Goal: Task Accomplishment & Management: Manage account settings

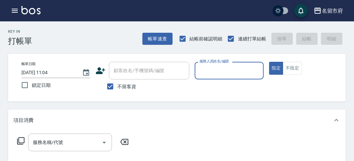
click at [210, 65] on div "服務人員姓名/編號" at bounding box center [228, 71] width 69 height 18
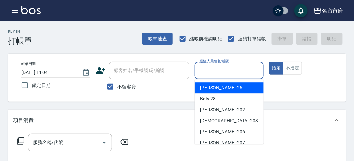
click at [212, 70] on input "服務人員姓名/編號" at bounding box center [229, 71] width 63 height 12
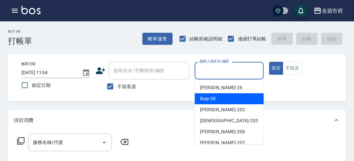
scroll to position [37, 0]
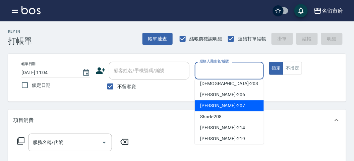
click at [220, 106] on div "[PERSON_NAME] -207" at bounding box center [228, 105] width 69 height 11
type input "[PERSON_NAME]-207"
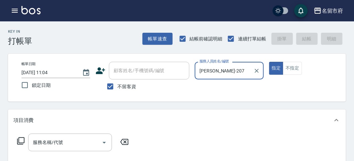
click at [14, 142] on div "服務名稱/代號 服務名稱/代號" at bounding box center [72, 143] width 119 height 18
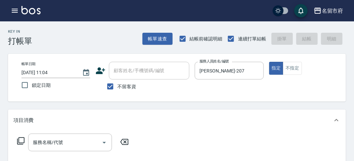
click at [22, 143] on icon at bounding box center [20, 141] width 7 height 7
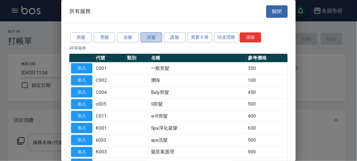
click at [151, 39] on button "洗髮" at bounding box center [151, 37] width 21 height 10
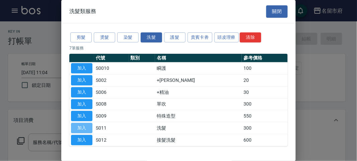
drag, startPoint x: 74, startPoint y: 127, endPoint x: 65, endPoint y: 132, distance: 10.6
click at [74, 127] on button "加入" at bounding box center [81, 128] width 21 height 10
type input "洗髮(S011)"
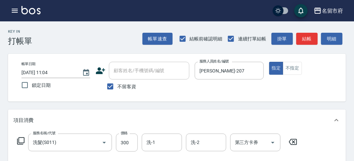
click at [17, 141] on icon at bounding box center [21, 141] width 8 height 8
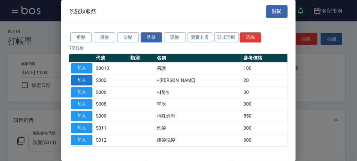
click at [81, 79] on button "加入" at bounding box center [81, 80] width 21 height 10
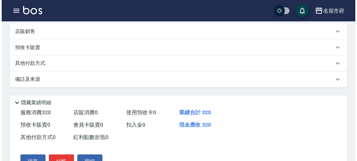
scroll to position [222, 0]
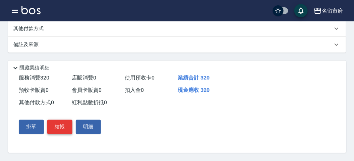
click at [65, 123] on button "結帳" at bounding box center [59, 127] width 25 height 14
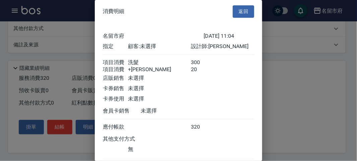
scroll to position [45, 0]
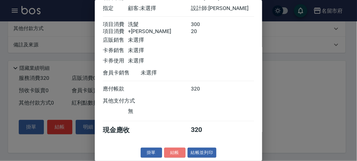
click at [171, 151] on button "結帳" at bounding box center [174, 153] width 21 height 10
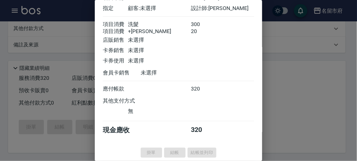
type input "[DATE] 12:04"
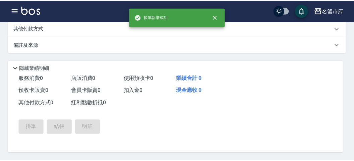
scroll to position [0, 0]
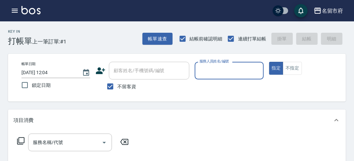
click at [228, 76] on div "服務人員姓名/編號" at bounding box center [228, 71] width 69 height 18
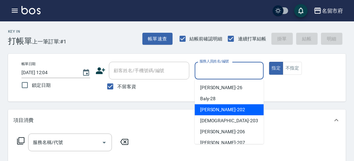
scroll to position [37, 0]
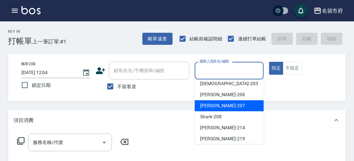
drag, startPoint x: 222, startPoint y: 105, endPoint x: 211, endPoint y: 105, distance: 10.4
click at [222, 104] on div "[PERSON_NAME] -207" at bounding box center [228, 105] width 69 height 11
type input "[PERSON_NAME]-207"
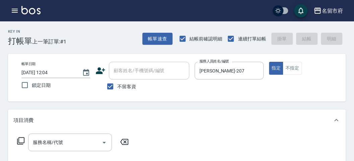
click at [21, 138] on icon at bounding box center [21, 141] width 8 height 8
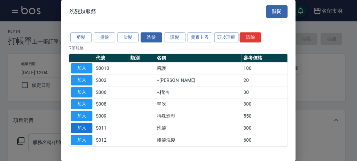
click at [83, 128] on button "加入" at bounding box center [81, 128] width 21 height 10
type input "洗髮(S011)"
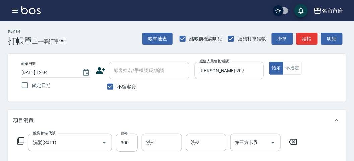
click at [23, 139] on icon at bounding box center [21, 141] width 8 height 8
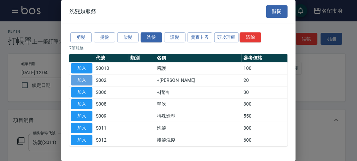
click at [84, 80] on button "加入" at bounding box center [81, 80] width 21 height 10
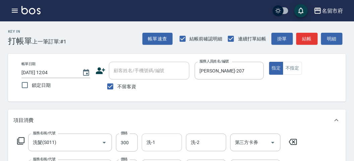
drag, startPoint x: 149, startPoint y: 149, endPoint x: 146, endPoint y: 145, distance: 5.1
click at [148, 147] on div "洗-1" at bounding box center [162, 143] width 40 height 18
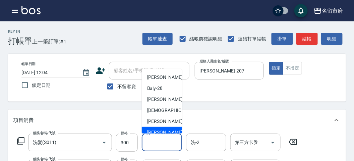
scroll to position [51, 0]
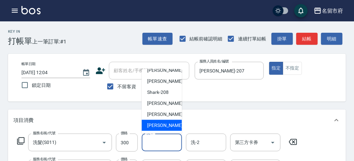
click at [150, 124] on span "[PERSON_NAME] -222" at bounding box center [169, 125] width 45 height 7
type input "[PERSON_NAME]-222"
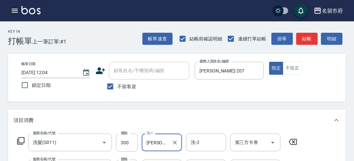
scroll to position [111, 0]
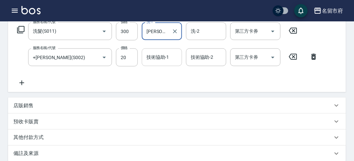
click at [176, 58] on input "技術協助-1" at bounding box center [162, 58] width 34 height 12
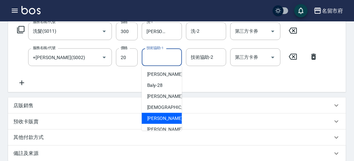
scroll to position [51, 0]
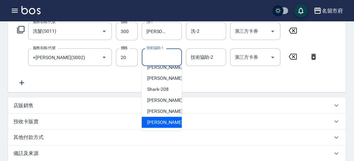
click at [146, 122] on body "名留市府 登出 櫃檯作業 打帳單 帳單列表 現金收支登錄 高階收支登錄 材料自購登錄 每日結帳 報表及分析 報表目錄 店家日報表 互助排行榜 互助點數明細 設…" at bounding box center [177, 80] width 354 height 382
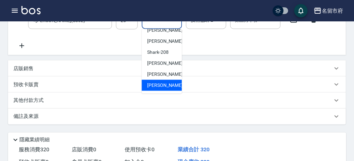
scroll to position [186, 0]
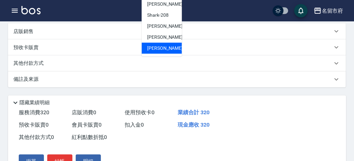
click at [161, 49] on span "[PERSON_NAME] -222" at bounding box center [169, 48] width 45 height 7
type input "[PERSON_NAME]-222"
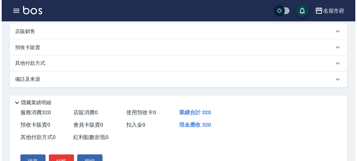
scroll to position [222, 0]
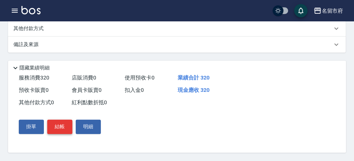
click at [60, 128] on button "結帳" at bounding box center [59, 127] width 25 height 14
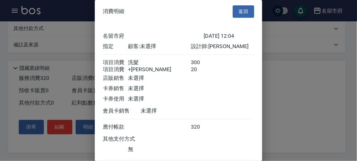
scroll to position [45, 0]
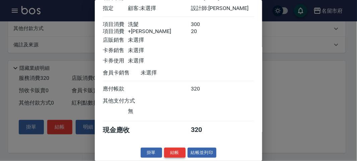
click at [175, 151] on button "結帳" at bounding box center [174, 153] width 21 height 10
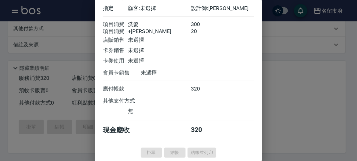
type input "[DATE] 12:06"
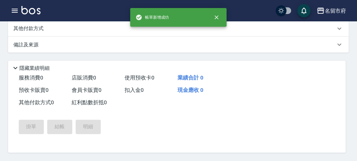
scroll to position [0, 0]
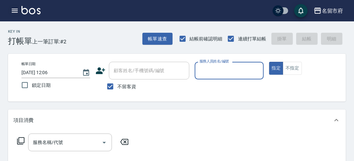
click at [14, 12] on icon "button" at bounding box center [15, 11] width 6 height 4
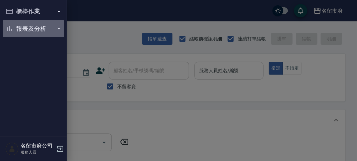
click at [15, 24] on button "報表及分析" at bounding box center [34, 28] width 62 height 17
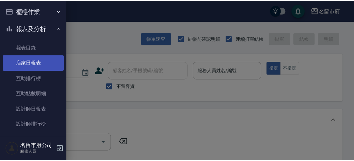
scroll to position [18, 0]
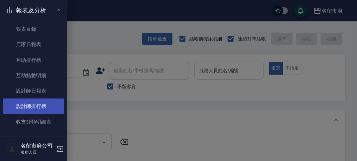
click at [34, 105] on link "設計師排行榜" at bounding box center [34, 106] width 62 height 15
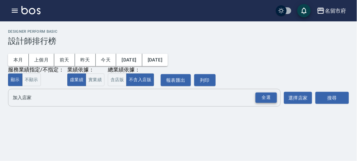
click at [270, 96] on div "全選" at bounding box center [265, 98] width 21 height 10
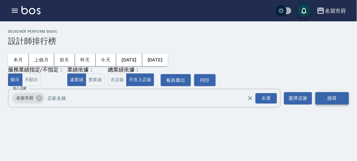
click at [334, 93] on button "搜尋" at bounding box center [331, 98] width 33 height 12
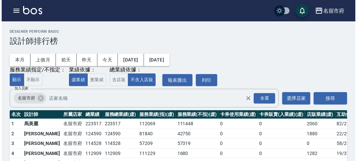
scroll to position [59, 0]
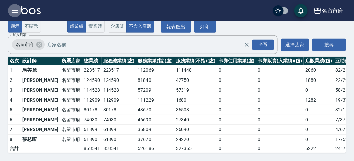
click at [16, 12] on icon "button" at bounding box center [15, 11] width 6 height 4
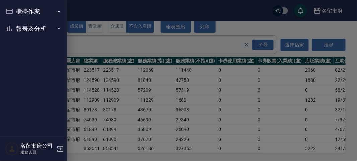
click at [16, 34] on button "報表及分析" at bounding box center [34, 28] width 62 height 17
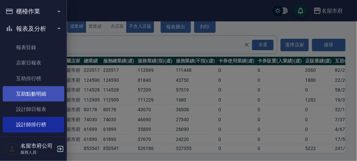
click at [45, 97] on link "互助點數明細" at bounding box center [34, 93] width 62 height 15
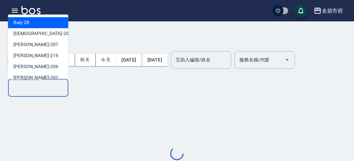
click at [45, 94] on input "設計師編號/姓名" at bounding box center [38, 88] width 54 height 12
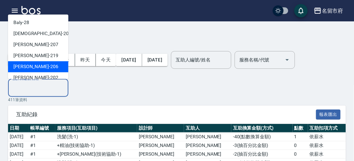
scroll to position [37, 0]
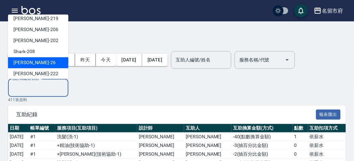
click at [41, 63] on div "[PERSON_NAME] -26" at bounding box center [38, 63] width 60 height 11
type input "[PERSON_NAME]-26"
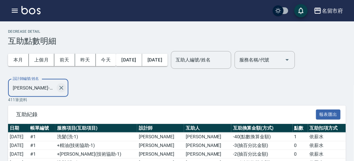
click at [61, 88] on icon "Clear" at bounding box center [61, 88] width 4 height 4
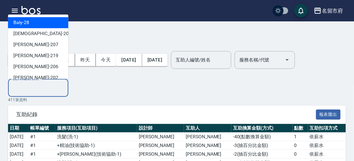
click at [46, 88] on input "設計師編號/姓名" at bounding box center [38, 88] width 54 height 12
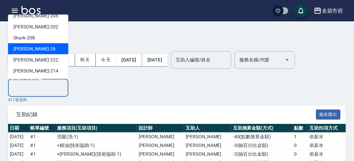
scroll to position [14, 0]
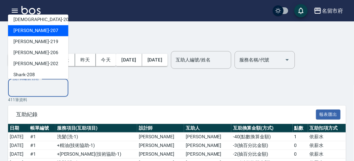
click at [37, 30] on div "[PERSON_NAME] -207" at bounding box center [38, 30] width 60 height 11
type input "[PERSON_NAME]-207"
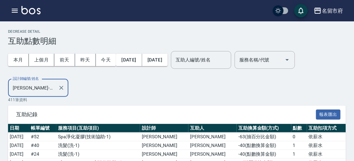
click at [85, 83] on div "本月 上個月 [DATE] [DATE] [DATE] [DATE] [DATE] 互助人編號/姓名 互助人編號/姓名 服務名稱/代號 服務名稱/代號 設計師…" at bounding box center [176, 71] width 337 height 51
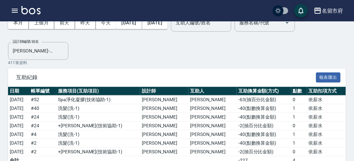
scroll to position [56, 0]
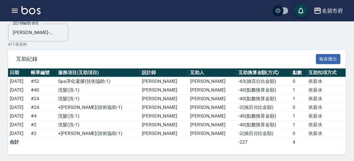
click at [26, 14] on img at bounding box center [30, 10] width 19 height 8
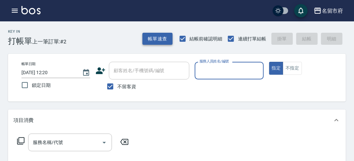
click at [147, 38] on button "帳單速查" at bounding box center [157, 39] width 30 height 12
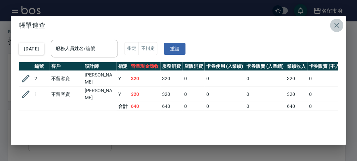
click at [342, 28] on button "button" at bounding box center [336, 25] width 13 height 13
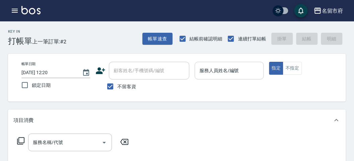
click at [212, 71] on input "服務人員姓名/編號" at bounding box center [229, 71] width 63 height 12
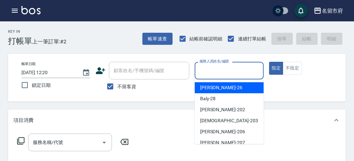
click at [217, 91] on div "[PERSON_NAME] -26" at bounding box center [228, 87] width 69 height 11
type input "[PERSON_NAME]-26"
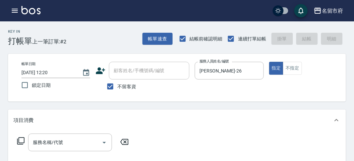
click at [21, 139] on icon at bounding box center [21, 141] width 8 height 8
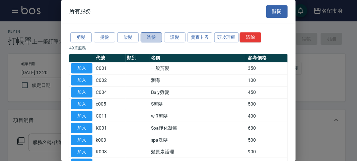
click at [154, 38] on button "洗髮" at bounding box center [151, 37] width 21 height 10
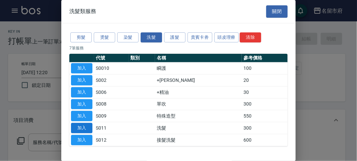
click at [82, 127] on button "加入" at bounding box center [81, 128] width 21 height 10
type input "洗髮(S011)"
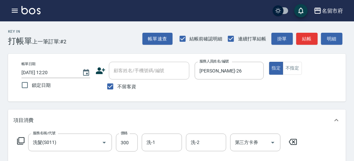
drag, startPoint x: 15, startPoint y: 141, endPoint x: 23, endPoint y: 139, distance: 7.8
click at [17, 140] on div "服務名稱/代號 洗髮(S011) 服務名稱/代號 價格 300 價格 洗-1 洗-1 洗-2 洗-2 第三方卡券 第三方卡券" at bounding box center [157, 143] width 288 height 18
click at [20, 142] on icon at bounding box center [21, 141] width 8 height 8
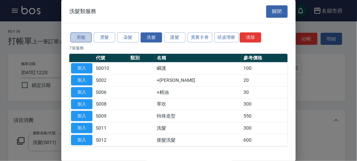
click at [83, 33] on button "剪髮" at bounding box center [80, 37] width 21 height 10
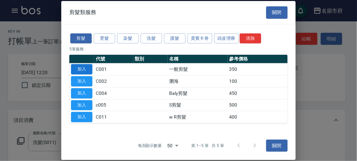
click at [80, 69] on button "加入" at bounding box center [81, 69] width 21 height 10
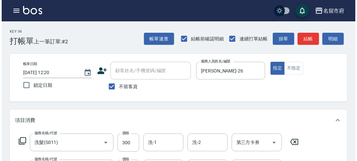
scroll to position [222, 0]
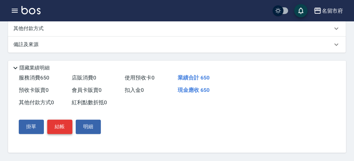
click at [68, 124] on button "結帳" at bounding box center [59, 127] width 25 height 14
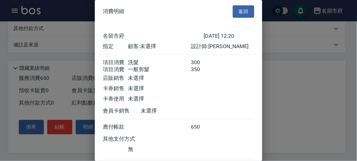
scroll to position [45, 0]
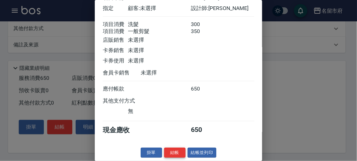
click at [173, 153] on button "結帳" at bounding box center [174, 153] width 21 height 10
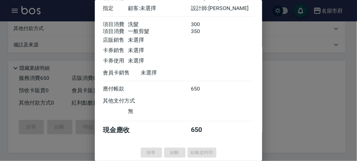
type input "[DATE] 12:45"
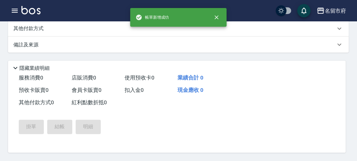
scroll to position [0, 0]
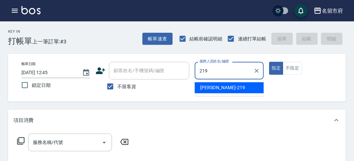
type input "[PERSON_NAME]-219"
type button "true"
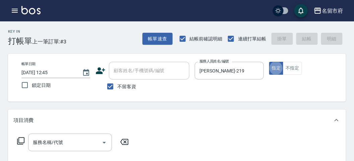
click at [17, 140] on icon at bounding box center [21, 141] width 8 height 8
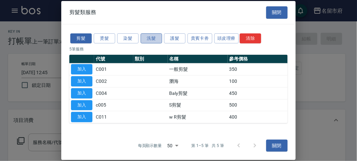
click at [149, 37] on button "洗髮" at bounding box center [151, 38] width 21 height 10
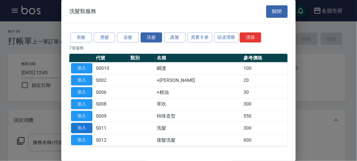
click at [88, 123] on button "加入" at bounding box center [81, 128] width 21 height 10
type input "洗髮(S011)"
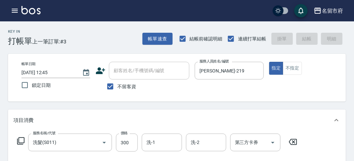
type input "[DATE] 13:07"
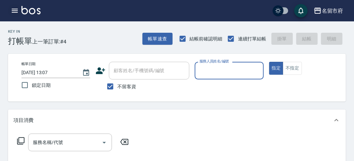
click at [20, 14] on div "名留市府 登出" at bounding box center [177, 10] width 354 height 21
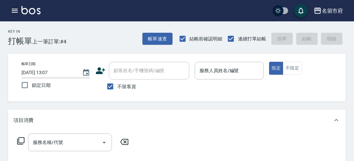
click at [20, 8] on button "button" at bounding box center [14, 10] width 13 height 13
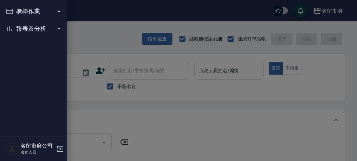
click at [23, 30] on button "報表及分析" at bounding box center [34, 28] width 62 height 17
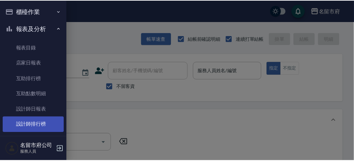
scroll to position [21, 0]
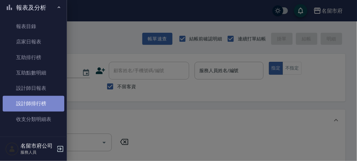
click at [53, 104] on link "設計師排行榜" at bounding box center [34, 103] width 62 height 15
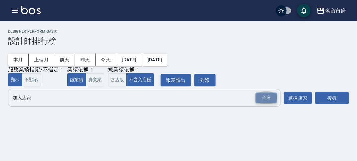
click at [262, 100] on div "全選" at bounding box center [265, 98] width 21 height 10
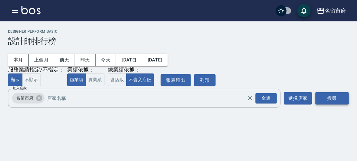
click at [322, 95] on button "搜尋" at bounding box center [331, 98] width 33 height 12
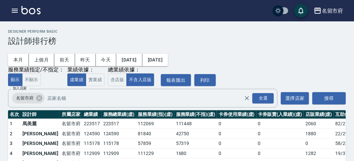
scroll to position [59, 0]
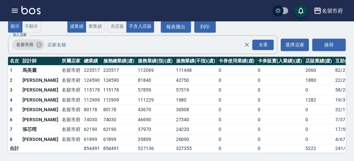
click at [32, 2] on div "名留市府 登出" at bounding box center [177, 10] width 354 height 21
click at [32, 4] on div "名留市府 登出" at bounding box center [177, 10] width 354 height 21
click at [32, 5] on div "名留市府 登出" at bounding box center [177, 10] width 354 height 21
click at [32, 7] on img at bounding box center [30, 10] width 19 height 8
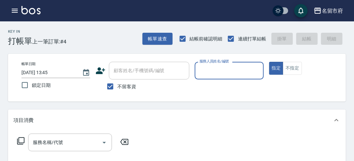
click at [204, 68] on input "服務人員姓名/編號" at bounding box center [229, 71] width 63 height 12
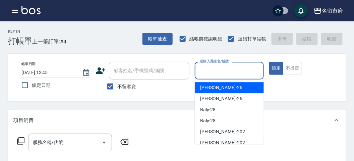
click at [214, 84] on div "[PERSON_NAME] -26" at bounding box center [228, 87] width 69 height 11
type input "[PERSON_NAME]-26"
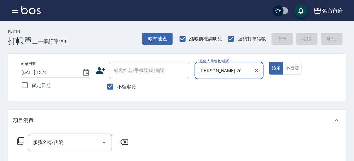
click at [19, 147] on div "服務名稱/代號 服務名稱/代號" at bounding box center [72, 143] width 119 height 18
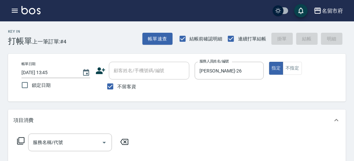
click at [20, 142] on icon at bounding box center [21, 141] width 8 height 8
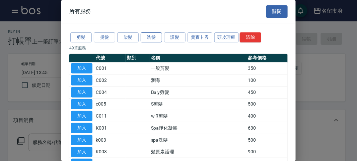
click at [153, 39] on button "洗髮" at bounding box center [151, 37] width 21 height 10
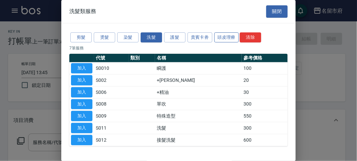
click at [219, 36] on button "頭皮理療" at bounding box center [226, 37] width 25 height 10
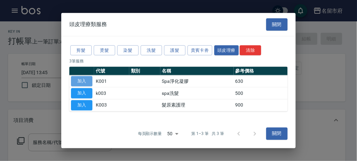
click at [78, 78] on button "加入" at bounding box center [81, 81] width 21 height 10
type input "Spa淨化凝膠(K001)"
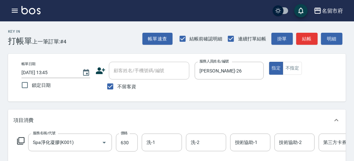
click at [24, 142] on icon at bounding box center [20, 141] width 7 height 7
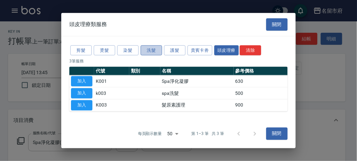
click at [153, 49] on button "洗髮" at bounding box center [151, 50] width 21 height 10
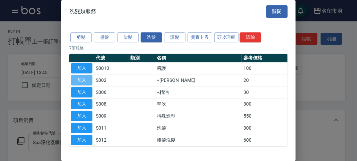
click at [80, 81] on button "加入" at bounding box center [81, 80] width 21 height 10
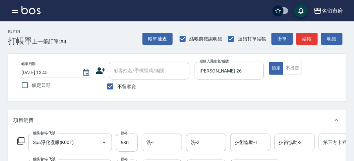
click at [161, 136] on div "洗-1" at bounding box center [162, 143] width 40 height 18
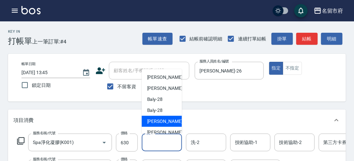
scroll to position [161, 0]
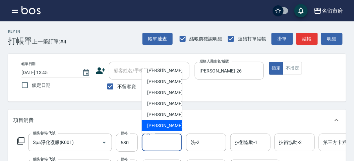
click at [157, 125] on span "[PERSON_NAME] -222" at bounding box center [169, 126] width 45 height 7
type input "[PERSON_NAME]-222"
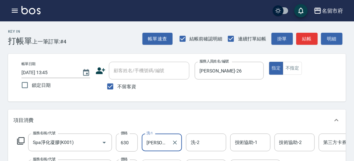
scroll to position [74, 0]
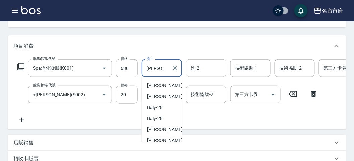
click at [158, 65] on input "[PERSON_NAME]-222" at bounding box center [157, 69] width 24 height 12
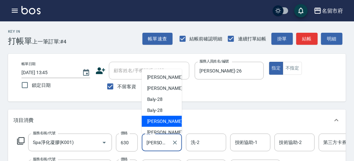
scroll to position [149, 0]
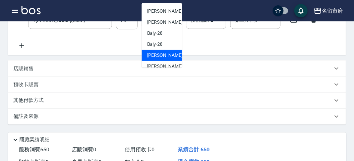
click at [254, 49] on div "服務名稱/代號 Spa淨化凝膠(K001) 服務名稱/代號 價格 630 價格 洗-1 [PERSON_NAME]-222 洗-1 洗-2 洗-2 技術協助-…" at bounding box center [201, 17] width 376 height 65
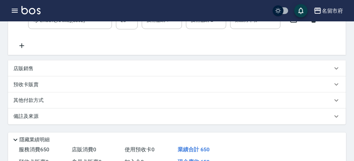
scroll to position [74, 0]
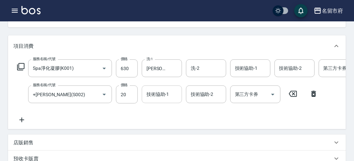
click at [159, 96] on div "技術協助-1 技術協助-1" at bounding box center [162, 95] width 40 height 18
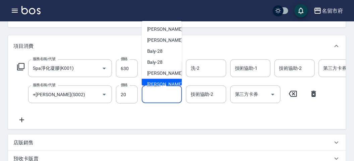
scroll to position [161, 0]
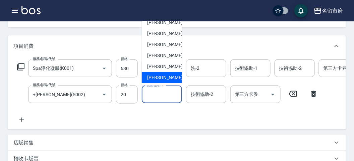
click at [163, 80] on span "[PERSON_NAME] -222" at bounding box center [169, 77] width 45 height 7
type input "[PERSON_NAME]-222"
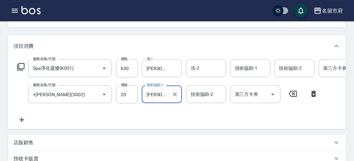
click at [19, 66] on icon at bounding box center [20, 66] width 7 height 7
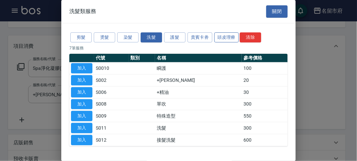
click at [224, 34] on button "頭皮理療" at bounding box center [226, 37] width 25 height 10
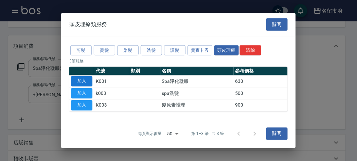
click at [71, 80] on button "加入" at bounding box center [81, 81] width 21 height 10
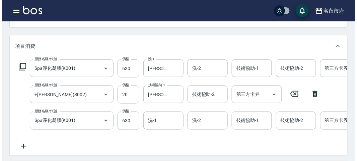
scroll to position [254, 0]
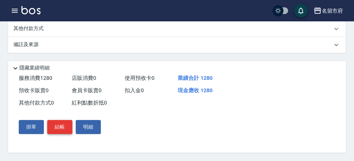
click at [54, 126] on button "結帳" at bounding box center [59, 128] width 25 height 14
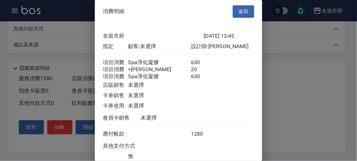
scroll to position [52, 0]
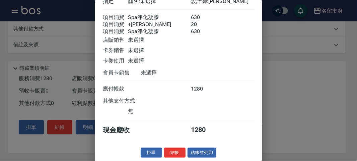
click at [177, 151] on button "結帳" at bounding box center [174, 153] width 21 height 10
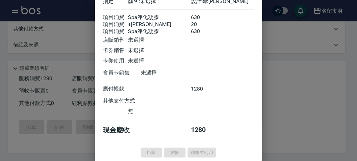
type input "[DATE] 14:13"
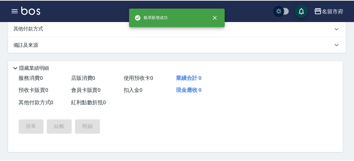
scroll to position [0, 0]
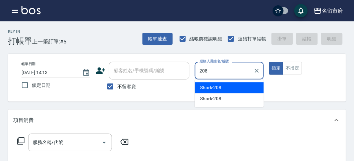
click at [229, 85] on div "Shark -208" at bounding box center [228, 87] width 69 height 11
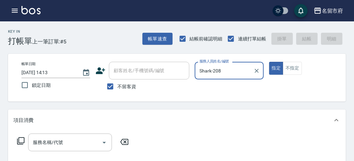
type input "Shark-208"
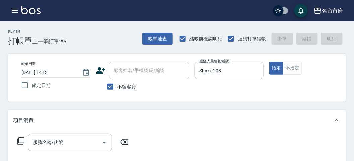
click at [21, 140] on icon at bounding box center [21, 141] width 8 height 8
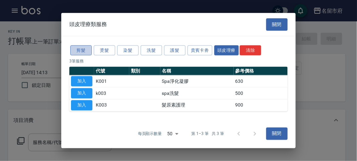
click at [82, 52] on button "剪髮" at bounding box center [80, 50] width 21 height 10
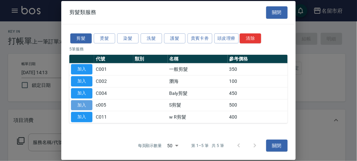
click at [83, 103] on button "加入" at bounding box center [81, 105] width 21 height 10
type input "S剪髮(c005)"
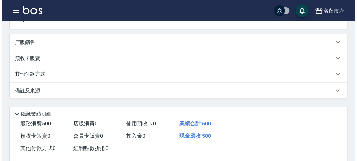
scroll to position [196, 0]
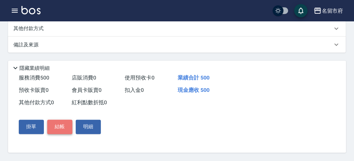
click at [57, 128] on button "結帳" at bounding box center [59, 127] width 25 height 14
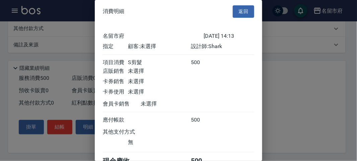
scroll to position [37, 0]
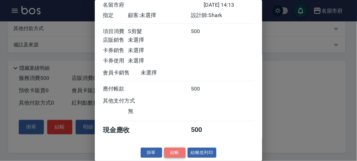
click at [178, 150] on button "結帳" at bounding box center [174, 153] width 21 height 10
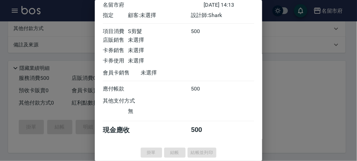
type input "[DATE] 14:28"
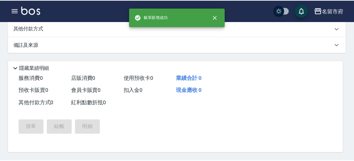
scroll to position [0, 0]
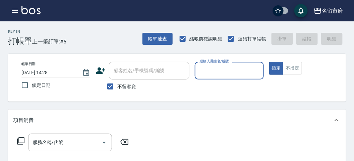
click at [209, 71] on input "服務人員姓名/編號" at bounding box center [229, 71] width 63 height 12
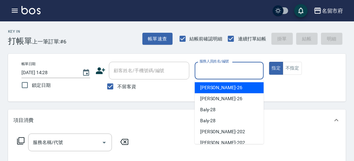
click at [239, 74] on input "服務人員姓名/編號" at bounding box center [229, 71] width 63 height 12
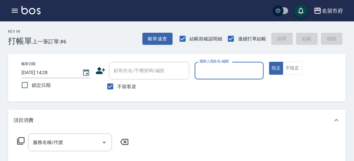
click at [219, 73] on input "服務人員姓名/編號" at bounding box center [229, 71] width 63 height 12
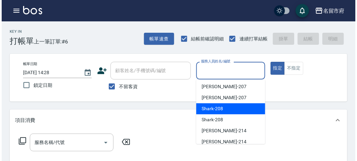
scroll to position [74, 0]
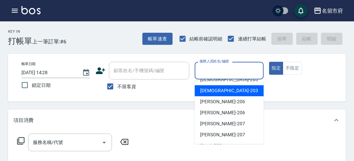
click at [213, 92] on span "聖德 -203" at bounding box center [229, 90] width 58 height 7
type input "聖德-203"
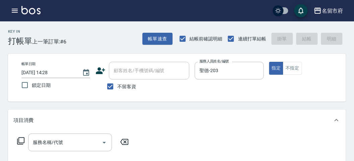
drag, startPoint x: 17, startPoint y: 143, endPoint x: 21, endPoint y: 142, distance: 4.2
click at [21, 142] on icon at bounding box center [21, 141] width 8 height 8
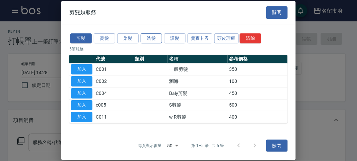
click at [148, 42] on button "洗髮" at bounding box center [151, 38] width 21 height 10
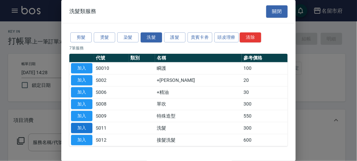
click at [85, 127] on button "加入" at bounding box center [81, 128] width 21 height 10
type input "洗髮(S011)"
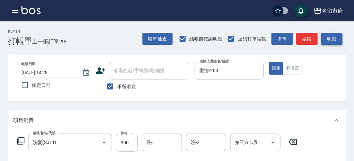
click at [338, 42] on button "明細" at bounding box center [331, 39] width 21 height 12
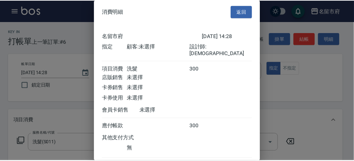
scroll to position [37, 0]
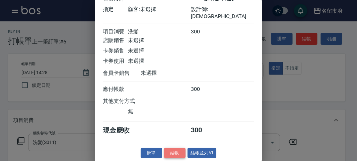
click at [178, 156] on button "結帳" at bounding box center [174, 153] width 21 height 10
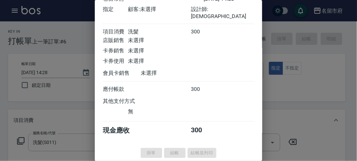
type input "[DATE] 15:04"
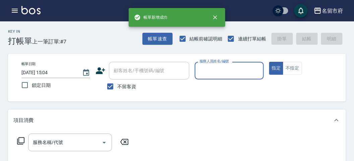
click at [224, 74] on input "服務人員姓名/編號" at bounding box center [229, 71] width 63 height 12
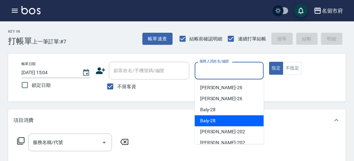
click at [218, 119] on div "Baly -28" at bounding box center [228, 120] width 69 height 11
type input "Baly-28"
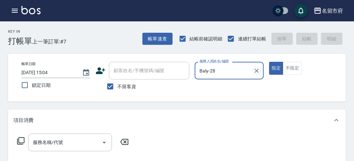
click at [252, 70] on button "Clear" at bounding box center [256, 70] width 9 height 9
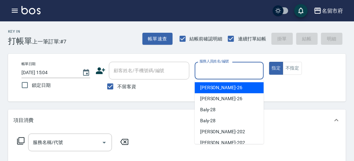
drag, startPoint x: 238, startPoint y: 71, endPoint x: 204, endPoint y: 131, distance: 69.4
click at [238, 74] on input "服務人員姓名/編號" at bounding box center [229, 71] width 63 height 12
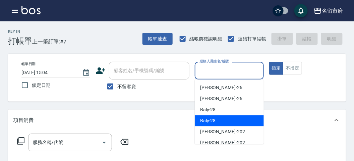
scroll to position [74, 0]
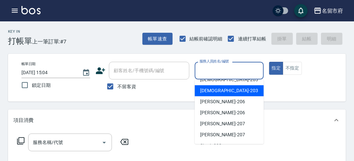
click at [212, 92] on span "聖德 -203" at bounding box center [229, 90] width 58 height 7
type input "聖德-203"
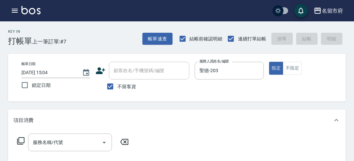
click at [19, 144] on icon at bounding box center [21, 141] width 8 height 8
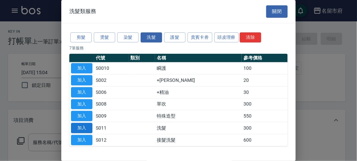
click at [85, 126] on button "加入" at bounding box center [81, 128] width 21 height 10
type input "洗髮(S011)"
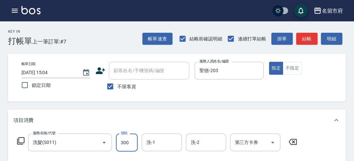
click at [123, 148] on input "300" at bounding box center [127, 143] width 22 height 18
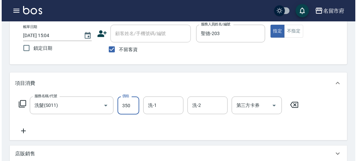
scroll to position [0, 0]
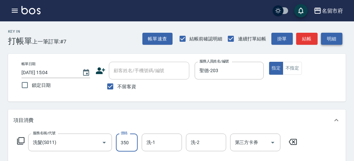
type input "350"
click at [325, 43] on button "明細" at bounding box center [331, 39] width 21 height 12
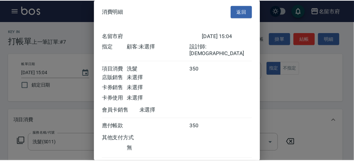
scroll to position [37, 0]
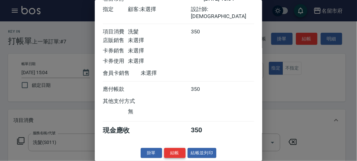
click at [171, 154] on button "結帳" at bounding box center [174, 153] width 21 height 10
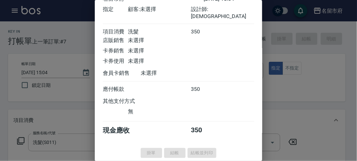
type input "[DATE] 15:05"
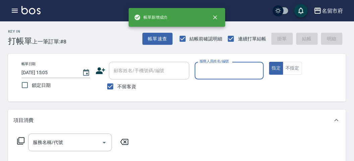
drag, startPoint x: 216, startPoint y: 76, endPoint x: 190, endPoint y: 134, distance: 63.1
click at [216, 78] on div "服務人員姓名/編號" at bounding box center [228, 71] width 69 height 18
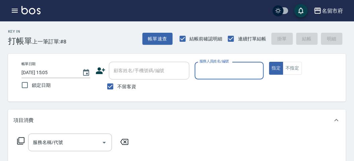
drag, startPoint x: 216, startPoint y: 69, endPoint x: 215, endPoint y: 77, distance: 7.8
click at [216, 70] on input "服務人員姓名/編號" at bounding box center [229, 71] width 63 height 12
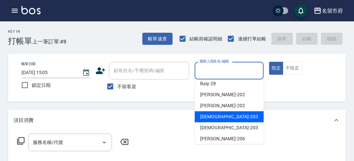
click at [219, 120] on div "聖德 -203" at bounding box center [228, 116] width 69 height 11
type input "聖德-203"
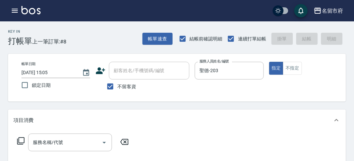
click at [24, 137] on div "服務名稱/代號 服務名稱/代號" at bounding box center [72, 143] width 119 height 18
click at [21, 140] on icon at bounding box center [21, 141] width 8 height 8
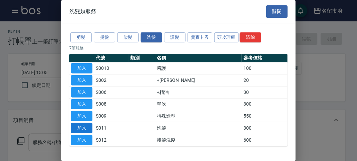
click at [82, 126] on button "加入" at bounding box center [81, 128] width 21 height 10
type input "洗髮(S011)"
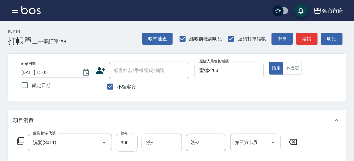
drag, startPoint x: 134, startPoint y: 143, endPoint x: 130, endPoint y: 145, distance: 5.4
click at [134, 143] on input "300" at bounding box center [127, 143] width 22 height 18
type input "350"
click at [108, 41] on div "Key In 打帳單 上一筆訂單:#8 帳單速查 結帳前確認明細 連續打單結帳 掛單 結帳 明細" at bounding box center [172, 33] width 345 height 24
click at [292, 142] on icon at bounding box center [292, 142] width 17 height 8
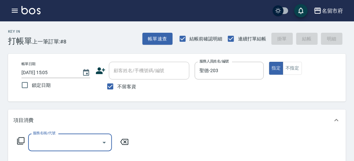
click at [24, 140] on icon at bounding box center [20, 141] width 7 height 7
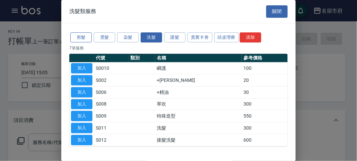
click at [86, 36] on button "剪髮" at bounding box center [80, 37] width 21 height 10
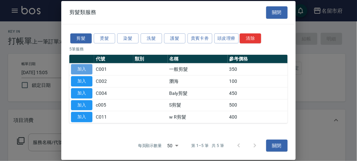
click at [80, 71] on button "加入" at bounding box center [81, 69] width 21 height 10
type input "一般剪髮(C001)"
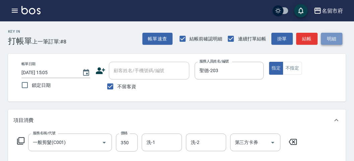
click at [328, 41] on button "明細" at bounding box center [331, 39] width 21 height 12
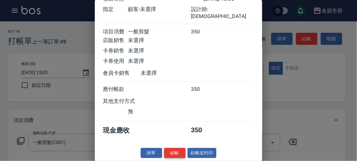
click at [170, 150] on button "結帳" at bounding box center [174, 153] width 21 height 10
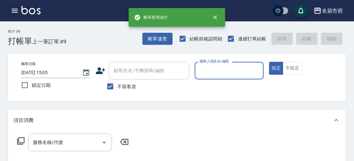
click at [11, 9] on icon "button" at bounding box center [15, 11] width 8 height 8
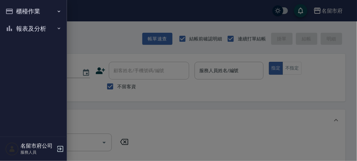
click at [18, 34] on button "報表及分析" at bounding box center [34, 28] width 62 height 17
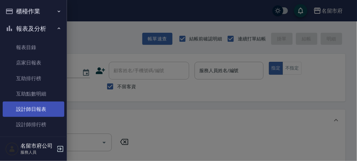
click at [23, 114] on link "設計師日報表" at bounding box center [34, 109] width 62 height 15
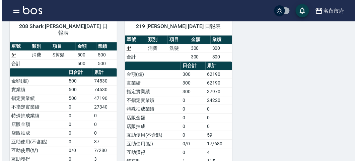
scroll to position [260, 0]
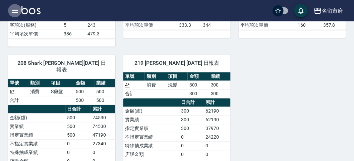
click at [13, 10] on icon "button" at bounding box center [15, 11] width 8 height 8
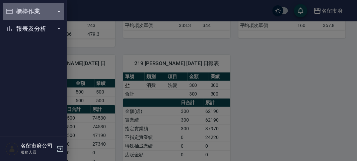
click at [13, 10] on button "櫃檯作業" at bounding box center [34, 11] width 62 height 17
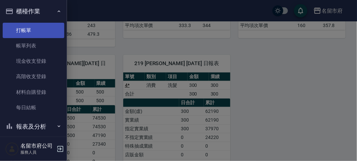
click at [33, 28] on link "打帳單" at bounding box center [34, 30] width 62 height 15
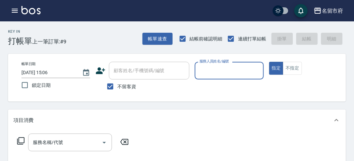
click at [238, 69] on input "服務人員姓名/編號" at bounding box center [229, 71] width 63 height 12
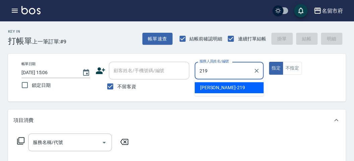
type input "[PERSON_NAME]-219"
type button "true"
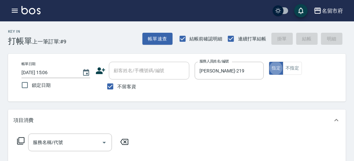
click at [21, 142] on icon at bounding box center [21, 141] width 8 height 8
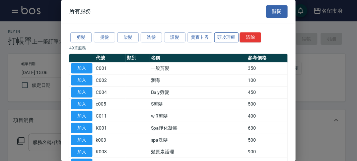
click at [236, 36] on button "頭皮理療" at bounding box center [226, 37] width 25 height 10
click at [227, 37] on button "頭皮理療" at bounding box center [226, 37] width 25 height 10
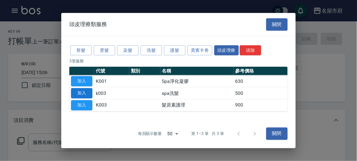
click at [80, 92] on button "加入" at bounding box center [81, 93] width 21 height 10
type input "spa洗髮(k003)"
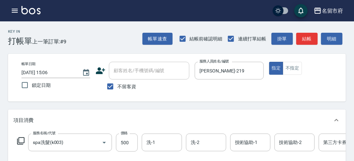
click at [21, 141] on icon at bounding box center [21, 141] width 8 height 8
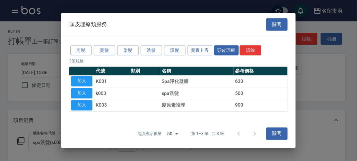
click at [160, 56] on div "剪髮 燙髮 染髮 洗髮 護髮 貴賓卡劵 頭皮理療 清除" at bounding box center [178, 50] width 218 height 12
click at [157, 56] on div "剪髮 燙髮 染髮 洗髮 護髮 貴賓卡劵 頭皮理療 清除" at bounding box center [178, 50] width 218 height 12
click at [153, 52] on button "洗髮" at bounding box center [151, 50] width 21 height 10
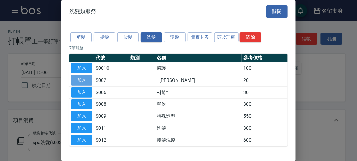
click at [85, 77] on button "加入" at bounding box center [81, 80] width 21 height 10
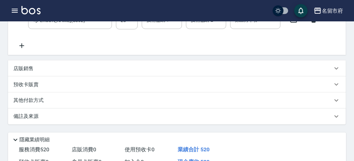
scroll to position [186, 0]
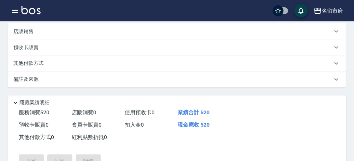
type input "[DATE] 15:31"
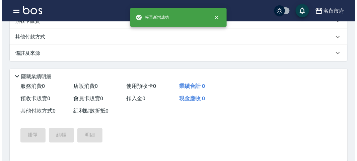
scroll to position [0, 0]
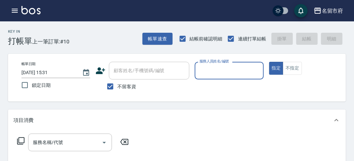
click at [33, 11] on img at bounding box center [30, 10] width 19 height 8
click at [15, 9] on icon "button" at bounding box center [15, 11] width 6 height 4
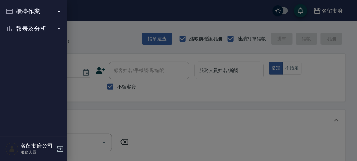
click at [32, 33] on button "報表及分析" at bounding box center [34, 28] width 62 height 17
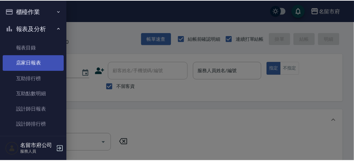
scroll to position [22, 0]
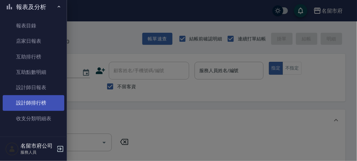
click at [24, 109] on link "設計師排行榜" at bounding box center [34, 102] width 62 height 15
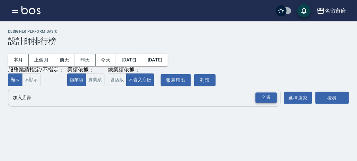
click at [261, 95] on div "全選" at bounding box center [265, 98] width 21 height 10
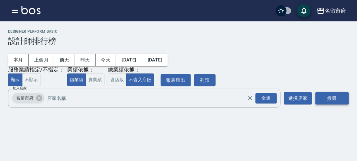
click at [337, 97] on button "搜尋" at bounding box center [331, 98] width 33 height 12
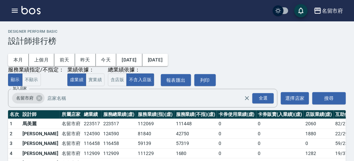
scroll to position [59, 0]
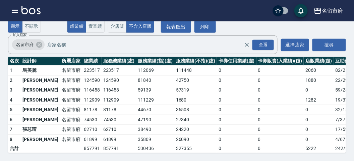
click at [33, 12] on img at bounding box center [30, 10] width 19 height 8
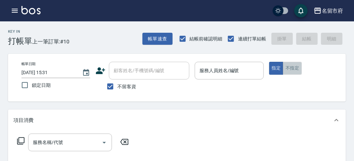
click at [290, 69] on button "不指定" at bounding box center [292, 68] width 19 height 13
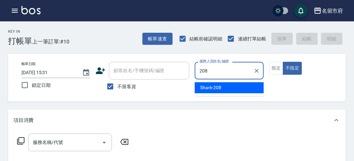
click at [222, 86] on div "Shark -208" at bounding box center [228, 87] width 69 height 11
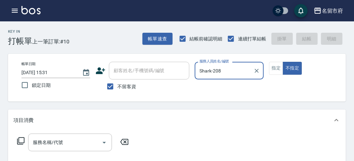
type input "Shark-208"
click at [23, 142] on icon at bounding box center [21, 141] width 8 height 8
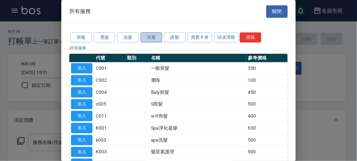
click at [152, 36] on button "洗髮" at bounding box center [151, 37] width 21 height 10
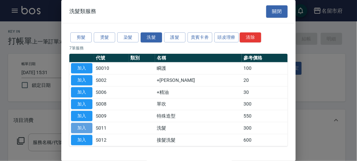
click at [85, 127] on button "加入" at bounding box center [81, 128] width 21 height 10
type input "洗髮(S011)"
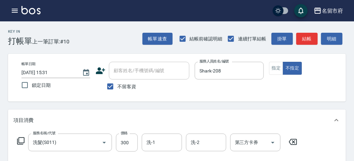
click at [19, 139] on icon at bounding box center [21, 141] width 8 height 8
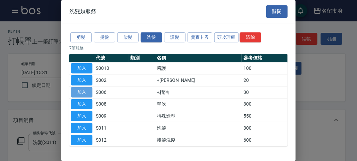
click at [81, 90] on button "加入" at bounding box center [81, 92] width 21 height 10
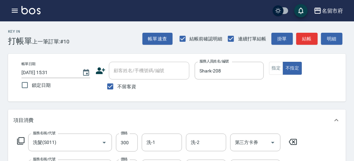
click at [23, 141] on icon at bounding box center [21, 141] width 8 height 8
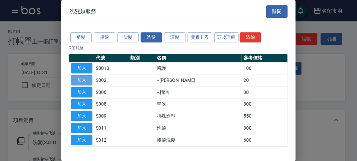
click at [75, 80] on button "加入" at bounding box center [81, 80] width 21 height 10
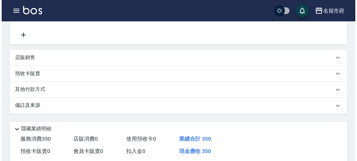
scroll to position [223, 0]
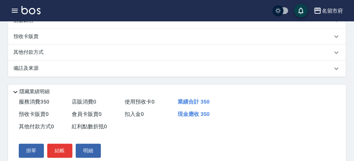
click at [51, 142] on div "掛單 結帳 明細" at bounding box center [173, 151] width 330 height 35
click at [57, 152] on button "結帳" at bounding box center [59, 151] width 25 height 14
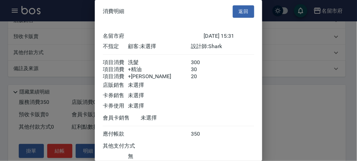
scroll to position [52, 0]
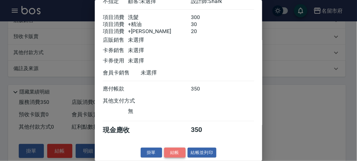
click at [173, 154] on button "結帳" at bounding box center [174, 153] width 21 height 10
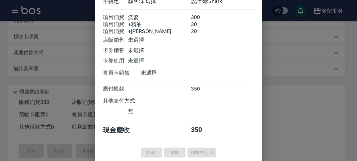
type input "[DATE] 15:43"
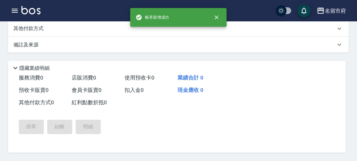
scroll to position [0, 0]
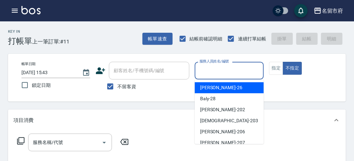
click at [226, 68] on input "服務人員姓名/編號" at bounding box center [229, 71] width 63 height 12
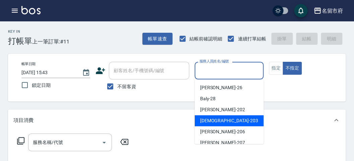
click at [208, 122] on span "聖德 -203" at bounding box center [229, 121] width 58 height 7
type input "聖德-203"
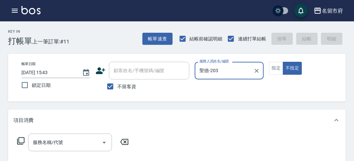
click at [21, 141] on icon at bounding box center [21, 141] width 8 height 8
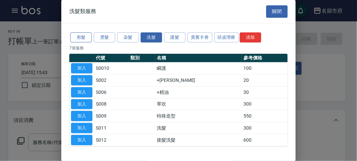
click at [75, 39] on button "剪髮" at bounding box center [80, 37] width 21 height 10
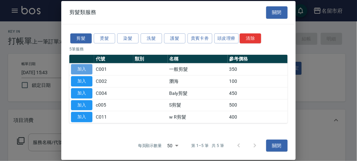
click at [81, 71] on button "加入" at bounding box center [81, 69] width 21 height 10
type input "一般剪髮(C001)"
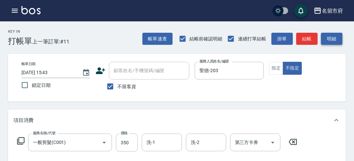
click at [329, 37] on button "明細" at bounding box center [331, 39] width 21 height 12
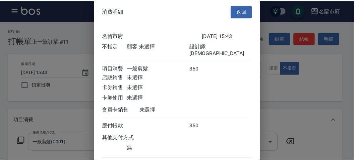
scroll to position [37, 0]
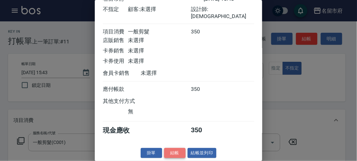
click at [178, 157] on button "結帳" at bounding box center [174, 153] width 21 height 10
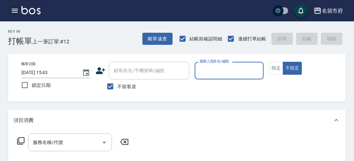
click at [12, 11] on icon "button" at bounding box center [15, 11] width 6 height 4
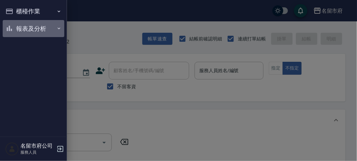
click at [21, 31] on button "報表及分析" at bounding box center [34, 28] width 62 height 17
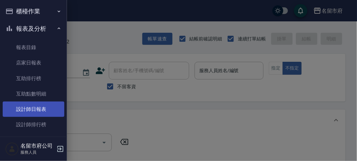
click at [42, 111] on link "設計師日報表" at bounding box center [34, 109] width 62 height 15
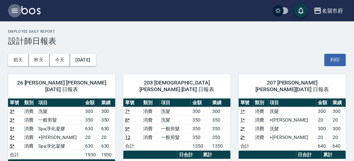
click at [15, 12] on icon "button" at bounding box center [15, 11] width 6 height 4
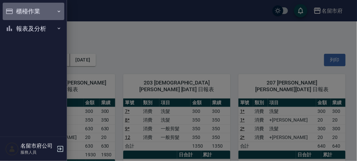
click at [16, 12] on button "櫃檯作業" at bounding box center [34, 11] width 62 height 17
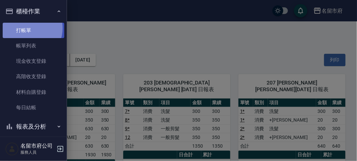
click at [27, 28] on link "打帳單" at bounding box center [34, 30] width 62 height 15
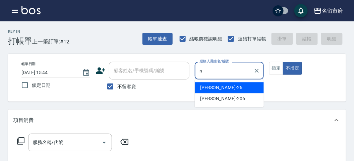
type input "n"
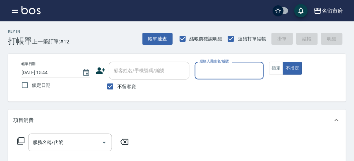
click at [238, 71] on input "服務人員姓名/編號" at bounding box center [229, 71] width 63 height 12
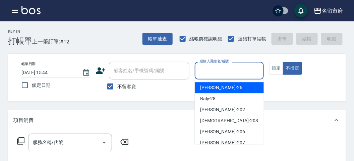
click at [237, 89] on div "[PERSON_NAME] -26" at bounding box center [228, 87] width 69 height 11
type input "[PERSON_NAME]-26"
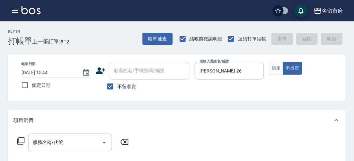
click at [19, 139] on icon at bounding box center [21, 141] width 8 height 8
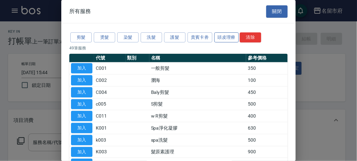
click at [222, 35] on button "頭皮理療" at bounding box center [226, 37] width 25 height 10
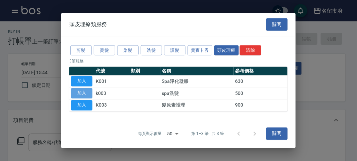
click at [89, 94] on button "加入" at bounding box center [81, 93] width 21 height 10
type input "spa洗髮(k003)"
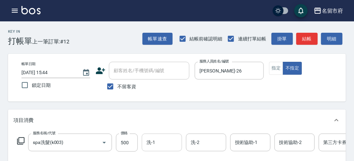
click at [149, 140] on div "洗-1 洗-1" at bounding box center [162, 143] width 40 height 18
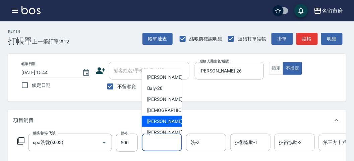
scroll to position [51, 0]
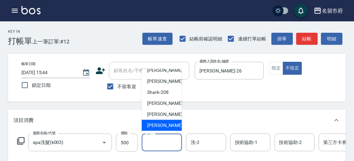
click at [153, 128] on span "[PERSON_NAME] -222" at bounding box center [169, 125] width 45 height 7
type input "[PERSON_NAME]-222"
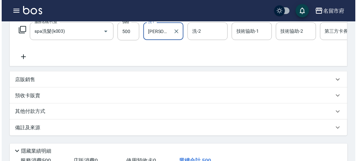
scroll to position [202, 0]
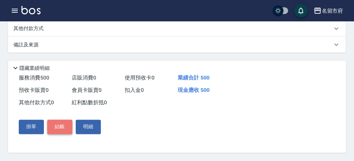
click at [66, 127] on button "結帳" at bounding box center [59, 127] width 25 height 14
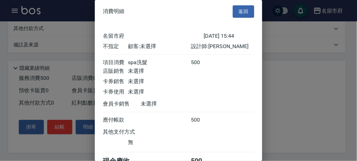
scroll to position [37, 0]
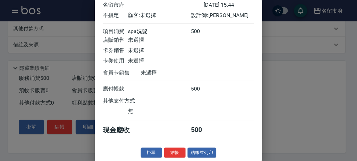
click at [177, 149] on button "結帳" at bounding box center [174, 153] width 21 height 10
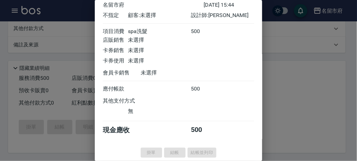
type input "[DATE] 15:58"
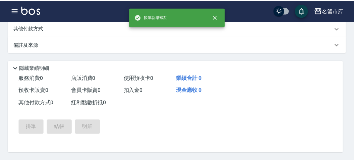
scroll to position [0, 0]
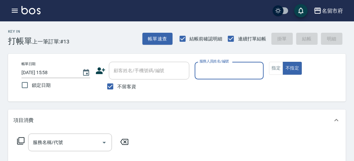
click at [232, 71] on input "服務人員姓名/編號" at bounding box center [229, 71] width 63 height 12
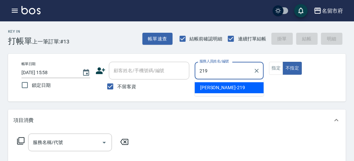
type input "[PERSON_NAME]-219"
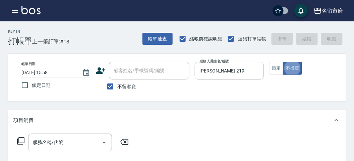
type button "false"
click at [19, 140] on icon at bounding box center [21, 141] width 8 height 8
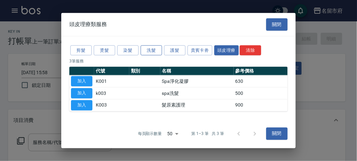
click at [143, 53] on button "洗髮" at bounding box center [151, 50] width 21 height 10
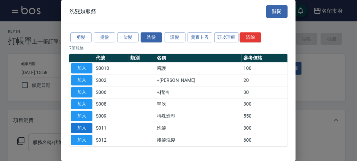
click at [90, 128] on button "加入" at bounding box center [81, 128] width 21 height 10
type input "洗髮(S011)"
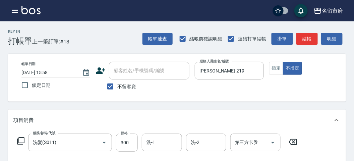
click at [22, 141] on icon at bounding box center [21, 141] width 8 height 8
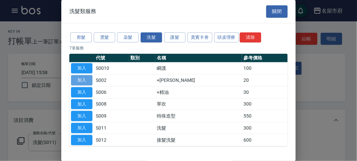
click at [79, 80] on button "加入" at bounding box center [81, 80] width 21 height 10
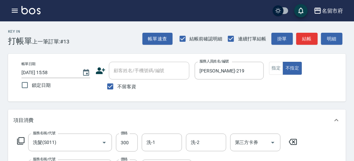
scroll to position [222, 0]
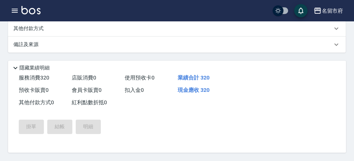
type input "[DATE] 16:24"
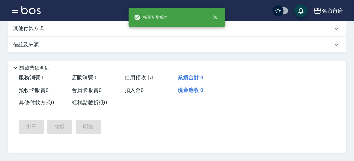
scroll to position [0, 0]
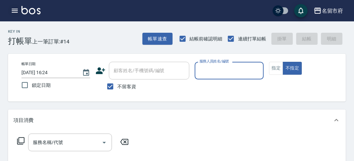
click at [15, 8] on icon "button" at bounding box center [15, 11] width 8 height 8
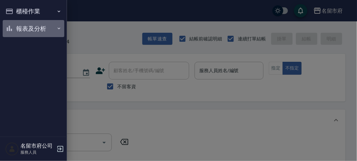
click at [33, 28] on button "報表及分析" at bounding box center [34, 28] width 62 height 17
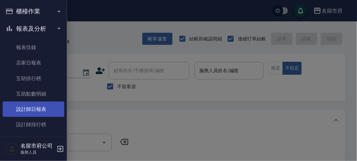
click at [33, 111] on link "設計師日報表" at bounding box center [34, 109] width 62 height 15
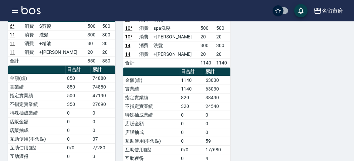
scroll to position [372, 0]
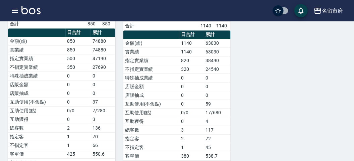
click at [21, 7] on div "名留市府 登出" at bounding box center [177, 10] width 354 height 21
click at [27, 7] on img at bounding box center [30, 10] width 19 height 8
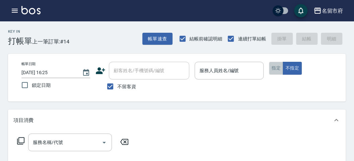
click at [280, 69] on button "指定" at bounding box center [276, 68] width 14 height 13
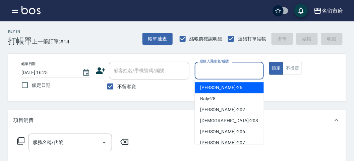
click at [225, 75] on input "服務人員姓名/編號" at bounding box center [229, 71] width 63 height 12
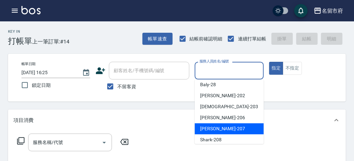
scroll to position [51, 0]
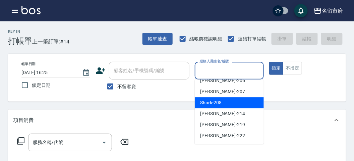
click at [220, 101] on span "Shark -208" at bounding box center [210, 102] width 21 height 7
type input "Shark-208"
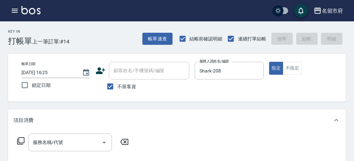
click at [23, 139] on icon at bounding box center [21, 141] width 8 height 8
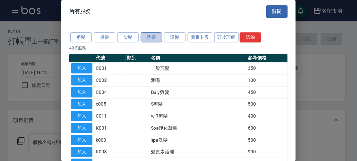
click at [149, 37] on button "洗髮" at bounding box center [151, 37] width 21 height 10
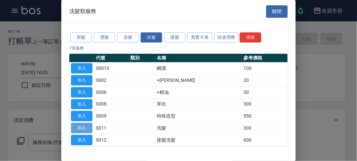
click at [83, 124] on button "加入" at bounding box center [81, 128] width 21 height 10
type input "洗髮(S011)"
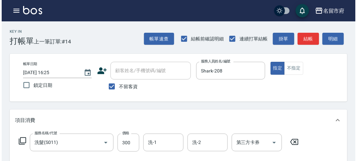
scroll to position [186, 0]
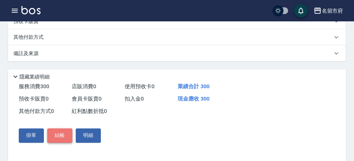
click at [61, 135] on button "結帳" at bounding box center [59, 136] width 25 height 14
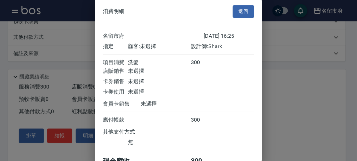
scroll to position [37, 0]
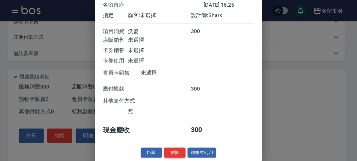
click at [172, 151] on button "結帳" at bounding box center [174, 153] width 21 height 10
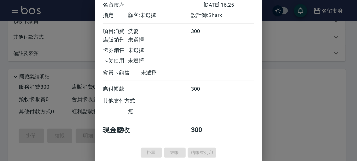
type input "[DATE] 16:40"
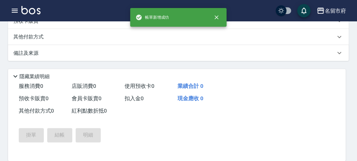
scroll to position [0, 0]
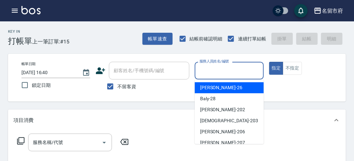
click at [221, 66] on input "服務人員姓名/編號" at bounding box center [229, 71] width 63 height 12
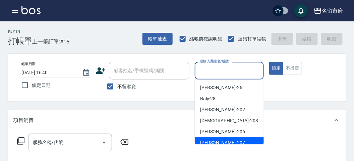
click at [217, 142] on span "[PERSON_NAME] -207" at bounding box center [222, 143] width 45 height 7
type input "[PERSON_NAME]-207"
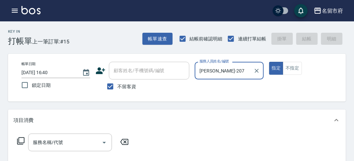
click at [21, 140] on icon at bounding box center [21, 141] width 8 height 8
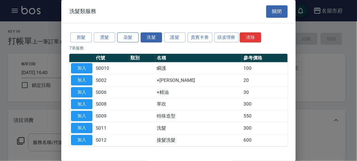
click at [128, 36] on button "染髮" at bounding box center [127, 37] width 21 height 10
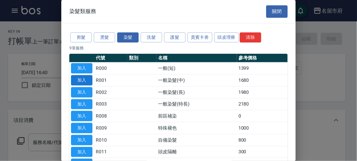
click at [88, 80] on button "加入" at bounding box center [81, 80] width 21 height 10
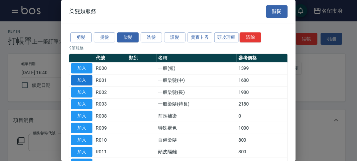
type input "一般染髮(中)(R001)"
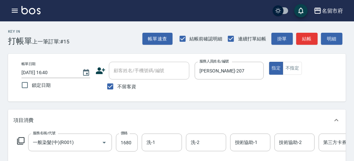
click at [22, 138] on icon at bounding box center [20, 141] width 7 height 7
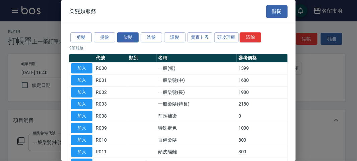
scroll to position [44, 0]
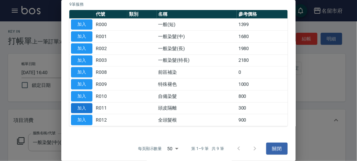
click at [86, 104] on button "加入" at bounding box center [81, 108] width 21 height 10
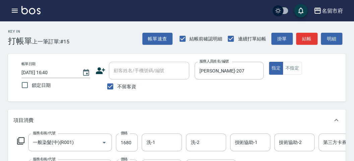
click at [19, 142] on icon at bounding box center [20, 141] width 7 height 7
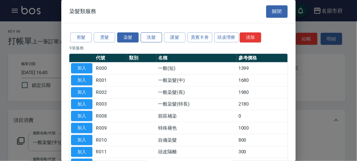
click at [145, 36] on button "洗髮" at bounding box center [151, 37] width 21 height 10
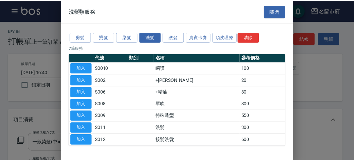
scroll to position [20, 0]
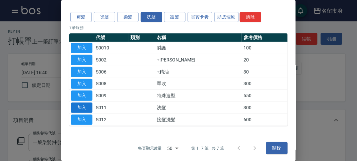
click at [90, 107] on button "加入" at bounding box center [81, 108] width 21 height 10
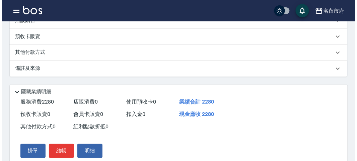
scroll to position [254, 0]
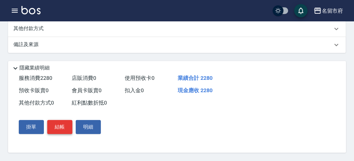
click at [61, 128] on button "結帳" at bounding box center [59, 128] width 25 height 14
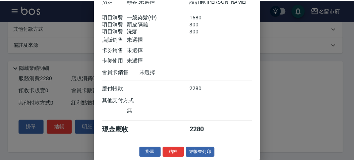
scroll to position [0, 0]
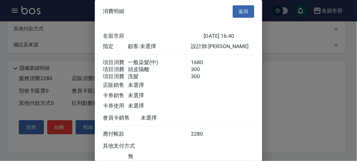
click at [233, 20] on div "消費明細 返回" at bounding box center [178, 11] width 167 height 23
click at [233, 11] on button "返回" at bounding box center [243, 11] width 21 height 12
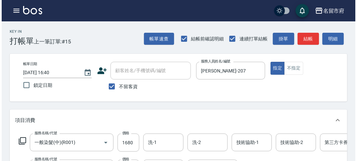
scroll to position [254, 0]
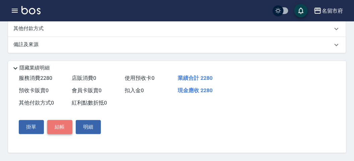
click at [66, 122] on button "結帳" at bounding box center [59, 128] width 25 height 14
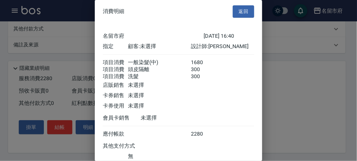
scroll to position [52, 0]
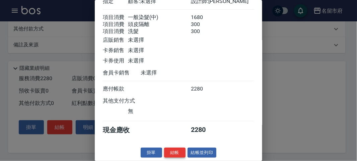
click at [171, 154] on button "結帳" at bounding box center [174, 153] width 21 height 10
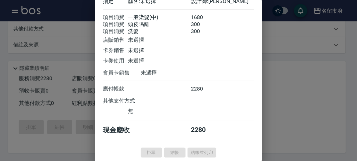
type input "[DATE] 16:41"
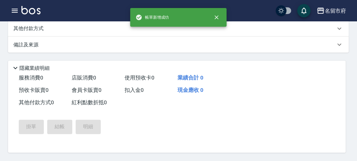
scroll to position [0, 0]
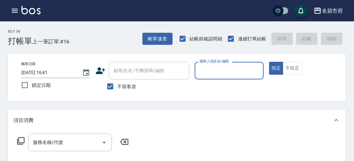
click at [142, 38] on div "Key In 打帳單 上一筆訂單:#16 帳單速查 結帳前確認明細 連續打單結帳 掛單 結帳 明細" at bounding box center [172, 33] width 345 height 24
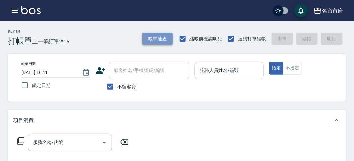
click at [145, 38] on button "帳單速查" at bounding box center [157, 39] width 30 height 12
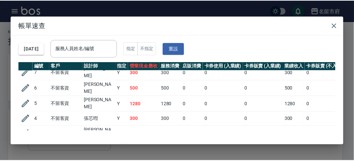
scroll to position [33, 0]
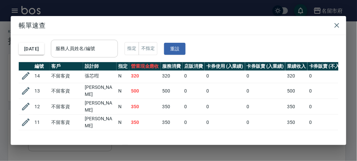
click at [101, 53] on input "服務人員姓名/編號" at bounding box center [84, 49] width 61 height 12
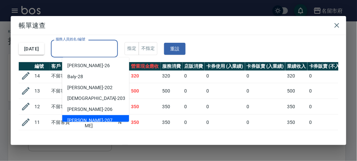
click at [86, 118] on div "[PERSON_NAME] -207" at bounding box center [95, 120] width 67 height 11
type input "[PERSON_NAME]-207"
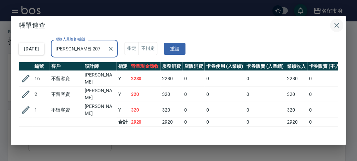
click at [338, 25] on icon "button" at bounding box center [337, 25] width 8 height 8
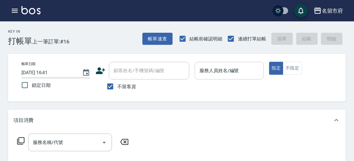
click at [241, 68] on input "服務人員姓名/編號" at bounding box center [229, 71] width 63 height 12
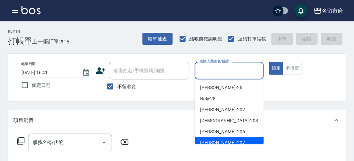
click at [205, 140] on span "[PERSON_NAME] -207" at bounding box center [222, 143] width 45 height 7
type input "[PERSON_NAME]-207"
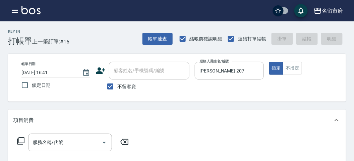
click at [15, 139] on div "服務名稱/代號 服務名稱/代號" at bounding box center [72, 143] width 119 height 18
click at [18, 141] on icon at bounding box center [21, 141] width 8 height 8
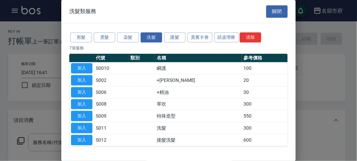
click at [88, 31] on div "剪髮 燙髮 染髮 洗髮 護髮 貴賓卡劵 頭皮理療 清除" at bounding box center [178, 37] width 218 height 12
click at [88, 35] on button "剪髮" at bounding box center [80, 37] width 21 height 10
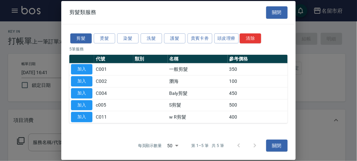
click at [86, 63] on th at bounding box center [81, 59] width 25 height 9
click at [85, 67] on button "加入" at bounding box center [81, 69] width 21 height 10
type input "一般剪髮(C001)"
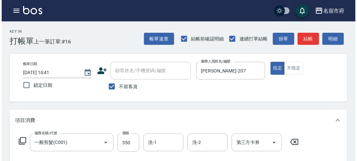
scroll to position [196, 0]
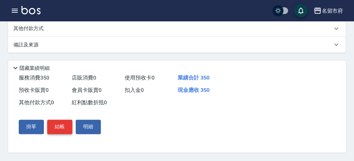
click at [71, 131] on button "結帳" at bounding box center [59, 127] width 25 height 14
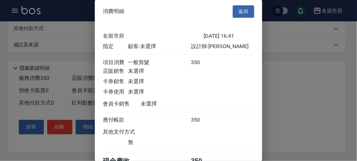
scroll to position [37, 0]
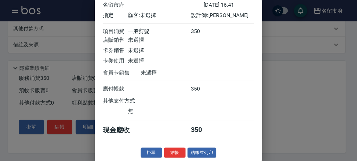
click at [179, 158] on button "結帳" at bounding box center [174, 153] width 21 height 10
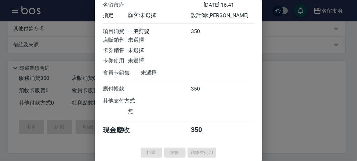
type input "[DATE] 16:42"
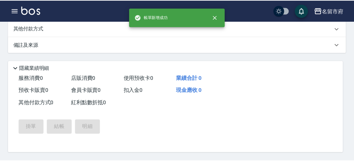
scroll to position [0, 0]
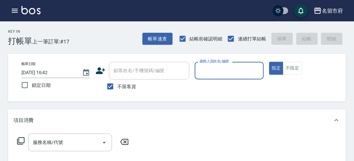
click at [216, 73] on input "服務人員姓名/編號" at bounding box center [229, 71] width 63 height 12
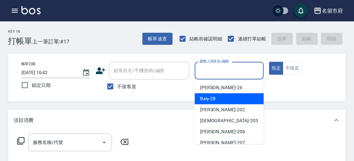
click at [219, 94] on div "Baly -28" at bounding box center [228, 98] width 69 height 11
click at [217, 70] on input "Baly-28" at bounding box center [224, 71] width 53 height 12
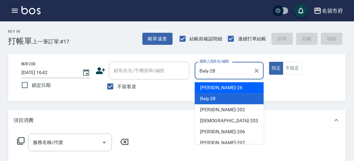
click at [226, 87] on div "[PERSON_NAME] -26" at bounding box center [228, 87] width 69 height 11
type input "[PERSON_NAME]-26"
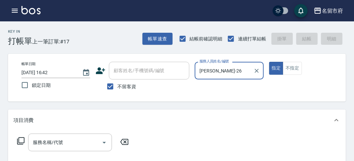
click at [24, 140] on icon at bounding box center [20, 141] width 7 height 7
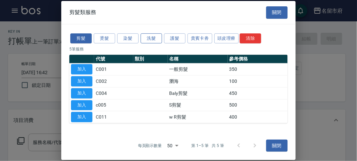
click at [143, 41] on button "洗髮" at bounding box center [151, 38] width 21 height 10
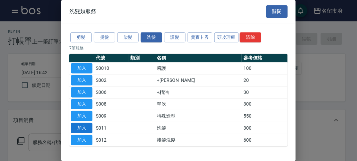
click at [88, 126] on button "加入" at bounding box center [81, 128] width 21 height 10
type input "洗髮(S011)"
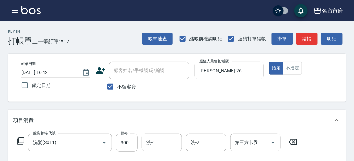
click at [21, 141] on icon at bounding box center [21, 141] width 8 height 8
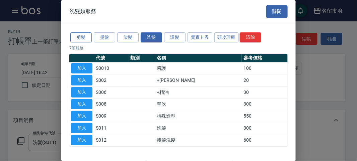
click at [82, 37] on button "剪髮" at bounding box center [80, 37] width 21 height 10
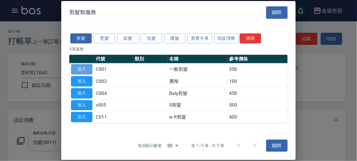
click at [85, 66] on button "加入" at bounding box center [81, 69] width 21 height 10
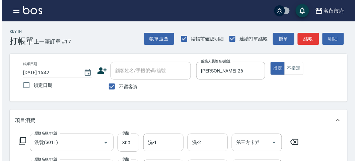
scroll to position [222, 0]
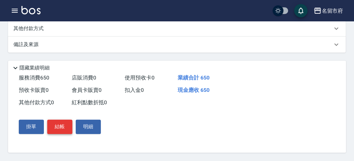
click at [57, 127] on button "結帳" at bounding box center [59, 127] width 25 height 14
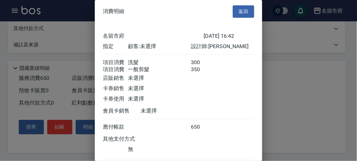
scroll to position [45, 0]
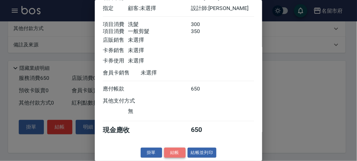
click at [171, 153] on button "結帳" at bounding box center [174, 153] width 21 height 10
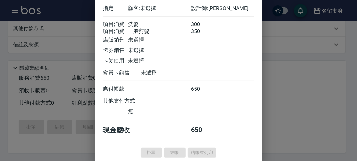
type input "[DATE] 17:19"
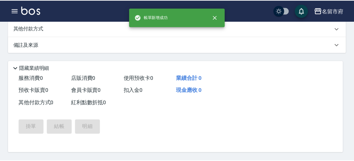
scroll to position [0, 0]
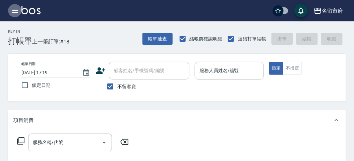
click at [15, 8] on icon "button" at bounding box center [15, 11] width 8 height 8
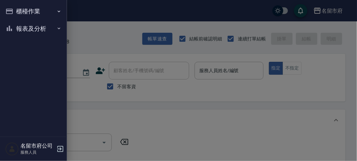
click at [34, 31] on button "報表及分析" at bounding box center [34, 28] width 62 height 17
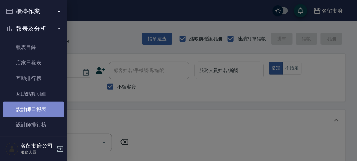
click at [41, 109] on link "設計師日報表" at bounding box center [34, 109] width 62 height 15
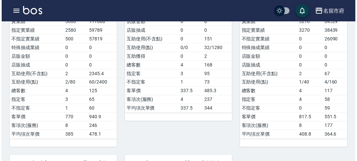
scroll to position [260, 0]
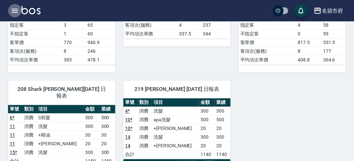
click at [12, 7] on icon "button" at bounding box center [15, 11] width 8 height 8
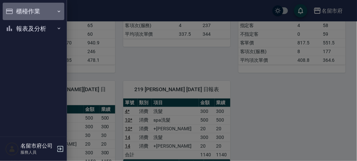
click at [30, 14] on button "櫃檯作業" at bounding box center [34, 11] width 62 height 17
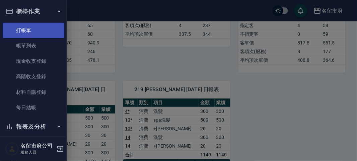
click at [37, 25] on link "打帳單" at bounding box center [34, 30] width 62 height 15
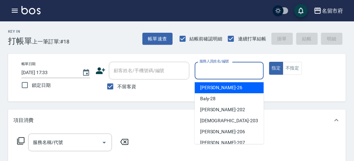
click at [242, 76] on input "服務人員姓名/編號" at bounding box center [229, 71] width 63 height 12
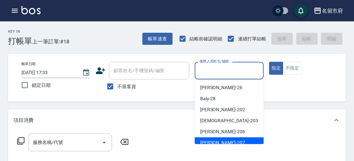
click at [234, 138] on div "[PERSON_NAME] -207" at bounding box center [228, 143] width 69 height 11
type input "[PERSON_NAME]-207"
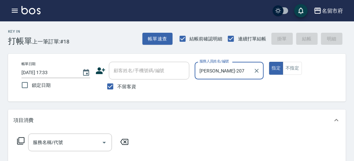
click at [16, 143] on div "服務名稱/代號 服務名稱/代號" at bounding box center [72, 143] width 119 height 18
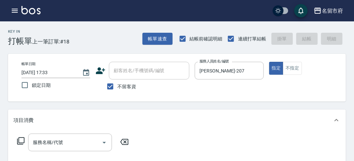
click at [17, 143] on icon at bounding box center [21, 141] width 8 height 8
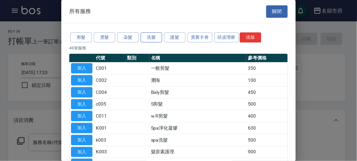
click at [159, 37] on button "洗髮" at bounding box center [151, 37] width 21 height 10
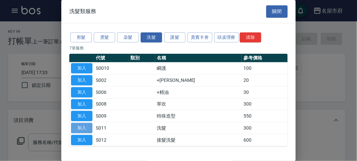
click at [77, 128] on button "加入" at bounding box center [81, 128] width 21 height 10
type input "洗髮(S011)"
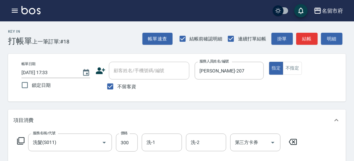
click at [158, 133] on div "服務名稱/代號 洗髮(S011) 服務名稱/代號 價格 300 價格 洗-1 洗-1 洗-2 洗-2 第三方卡券 第三方卡券" at bounding box center [176, 154] width 337 height 47
click at [163, 136] on div "洗-1" at bounding box center [162, 143] width 40 height 18
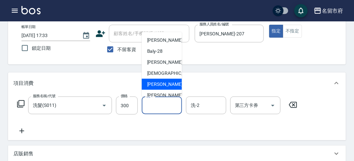
scroll to position [51, 0]
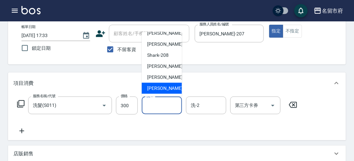
click at [166, 85] on span "[PERSON_NAME] -222" at bounding box center [169, 88] width 45 height 7
type input "[PERSON_NAME]-222"
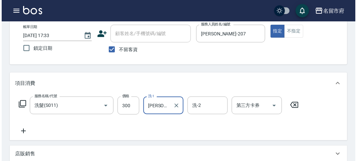
scroll to position [196, 0]
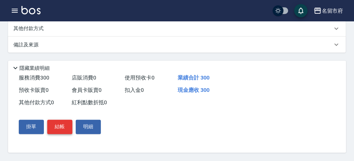
click at [52, 129] on button "結帳" at bounding box center [59, 127] width 25 height 14
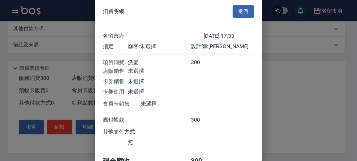
scroll to position [37, 0]
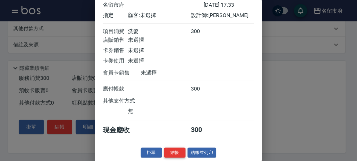
click at [172, 154] on button "結帳" at bounding box center [174, 153] width 21 height 10
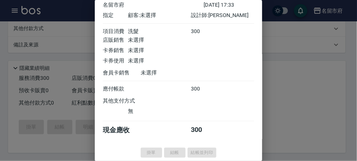
type input "[DATE] 17:34"
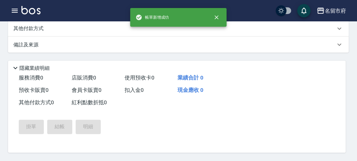
scroll to position [0, 0]
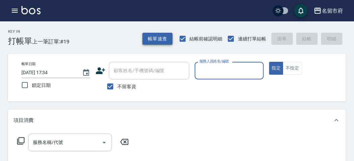
click at [150, 41] on button "帳單速查" at bounding box center [157, 39] width 30 height 12
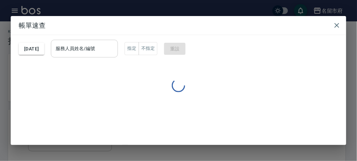
click at [108, 50] on input "服務人員姓名/編號" at bounding box center [84, 49] width 61 height 12
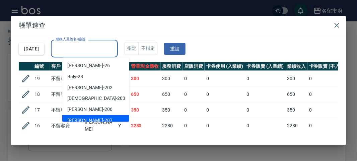
click at [89, 116] on div "[PERSON_NAME] -207" at bounding box center [95, 120] width 67 height 11
type input "[PERSON_NAME]-207"
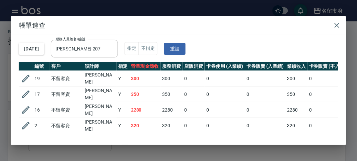
click at [166, 81] on td "300" at bounding box center [172, 79] width 22 height 16
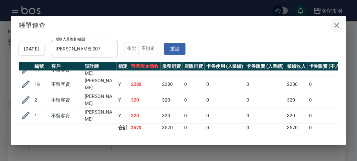
click at [337, 29] on icon "button" at bounding box center [337, 25] width 8 height 8
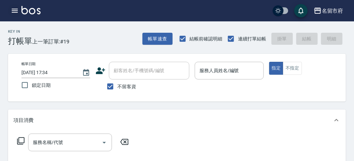
click at [15, 17] on div "名留市府 登出" at bounding box center [177, 10] width 354 height 21
click at [15, 15] on button "button" at bounding box center [14, 10] width 13 height 13
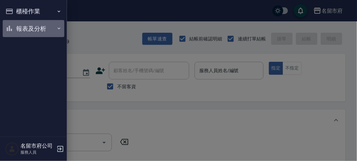
click at [14, 28] on button "報表及分析" at bounding box center [34, 28] width 62 height 17
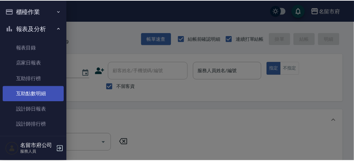
scroll to position [22, 0]
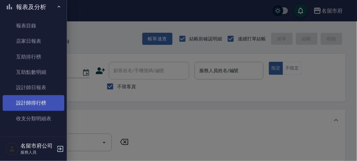
click at [41, 101] on link "設計師排行榜" at bounding box center [34, 102] width 62 height 15
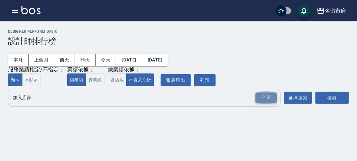
click at [263, 101] on div "全選" at bounding box center [265, 98] width 21 height 10
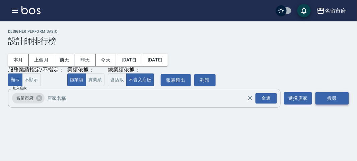
click at [328, 102] on button "搜尋" at bounding box center [331, 98] width 33 height 12
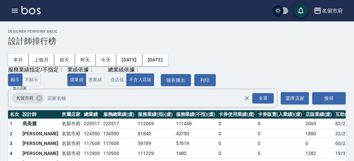
scroll to position [59, 0]
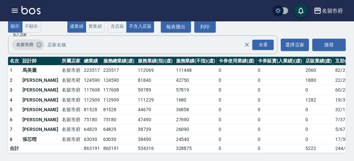
click at [34, 13] on img at bounding box center [30, 10] width 19 height 8
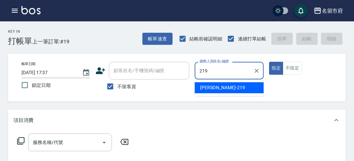
type input "[PERSON_NAME]-219"
type button "true"
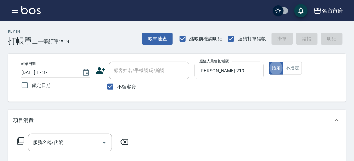
click at [20, 143] on icon at bounding box center [20, 141] width 7 height 7
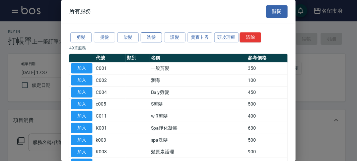
click at [145, 40] on button "洗髮" at bounding box center [151, 37] width 21 height 10
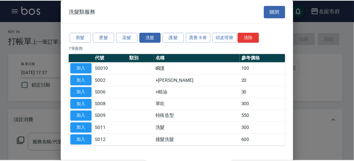
scroll to position [20, 0]
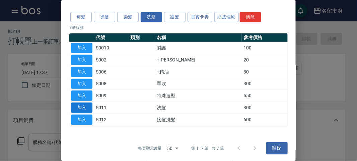
click at [87, 107] on button "加入" at bounding box center [81, 108] width 21 height 10
type input "洗髮(S011)"
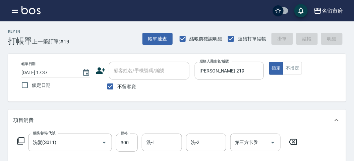
type input "[DATE] 17:48"
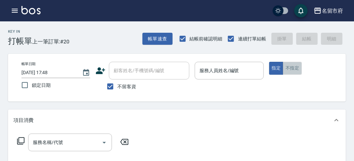
click at [290, 66] on button "不指定" at bounding box center [292, 68] width 19 height 13
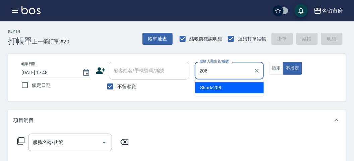
click at [208, 86] on span "Shark -208" at bounding box center [210, 87] width 21 height 7
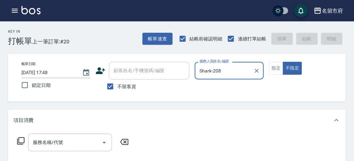
type input "Shark-208"
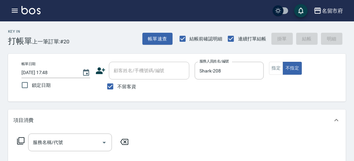
click at [21, 141] on icon at bounding box center [21, 141] width 8 height 8
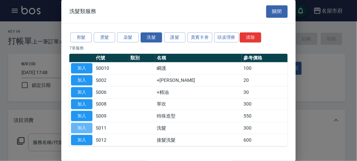
click at [82, 124] on button "加入" at bounding box center [81, 128] width 21 height 10
type input "洗髮(S011)"
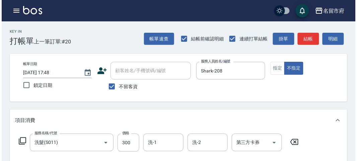
scroll to position [186, 0]
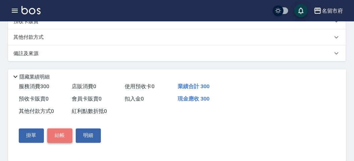
click at [62, 136] on button "結帳" at bounding box center [59, 136] width 25 height 14
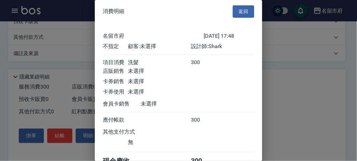
scroll to position [37, 0]
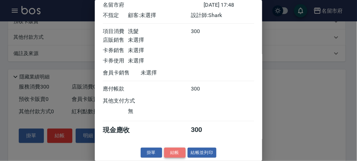
click at [167, 152] on button "結帳" at bounding box center [174, 153] width 21 height 10
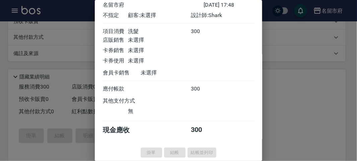
type input "[DATE] 18:00"
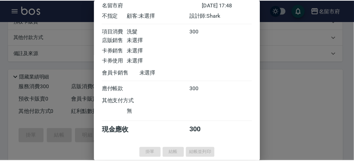
scroll to position [0, 0]
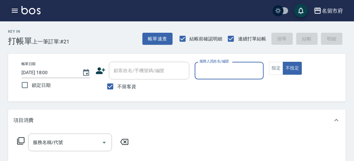
click at [12, 11] on icon "button" at bounding box center [15, 11] width 8 height 8
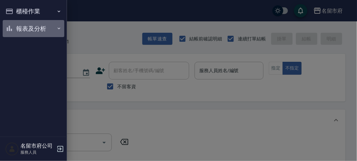
click at [30, 28] on button "報表及分析" at bounding box center [34, 28] width 62 height 17
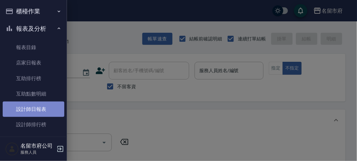
click at [43, 106] on link "設計師日報表" at bounding box center [34, 109] width 62 height 15
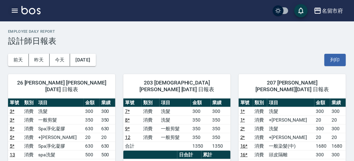
click at [11, 10] on icon "button" at bounding box center [15, 11] width 8 height 8
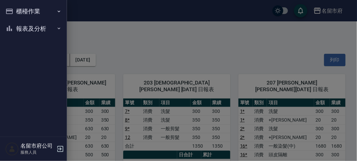
click at [27, 10] on button "櫃檯作業" at bounding box center [34, 11] width 62 height 17
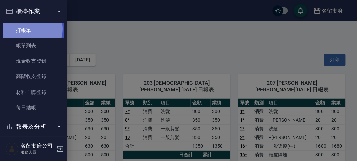
click at [27, 29] on link "打帳單" at bounding box center [34, 30] width 62 height 15
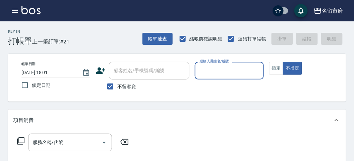
click at [218, 75] on input "服務人員姓名/編號" at bounding box center [229, 71] width 63 height 12
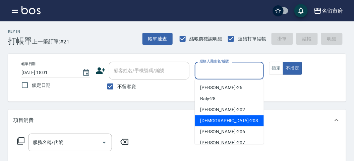
click at [203, 127] on ul "[PERSON_NAME] -26 Baly -28 [PERSON_NAME] -202 聖德 -203 [PERSON_NAME] -206 [PERSO…" at bounding box center [228, 112] width 69 height 65
click at [213, 118] on span "聖德 -203" at bounding box center [229, 121] width 58 height 7
type input "聖德-203"
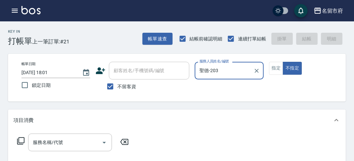
click at [18, 139] on icon at bounding box center [21, 141] width 8 height 8
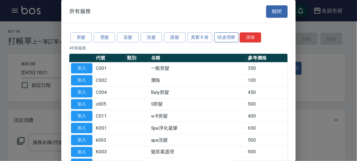
click at [226, 33] on button "頭皮理療" at bounding box center [226, 37] width 25 height 10
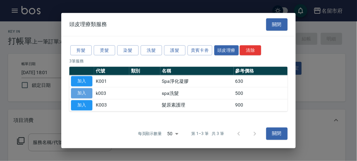
click at [86, 98] on button "加入" at bounding box center [81, 93] width 21 height 10
type input "spa洗髮(k003)"
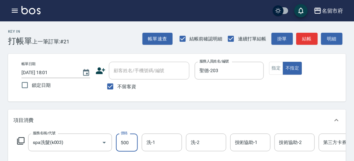
drag, startPoint x: 121, startPoint y: 143, endPoint x: 129, endPoint y: 137, distance: 10.3
click at [121, 143] on input "500" at bounding box center [127, 143] width 22 height 18
type input "520"
click at [325, 37] on button "明細" at bounding box center [331, 39] width 21 height 12
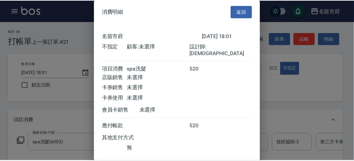
scroll to position [37, 0]
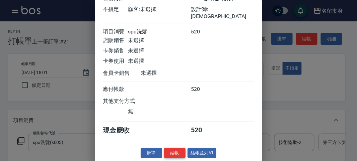
click at [166, 154] on button "結帳" at bounding box center [174, 153] width 21 height 10
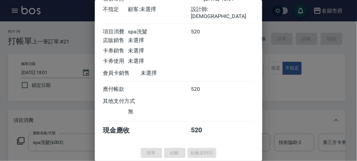
type input "[DATE] 18:05"
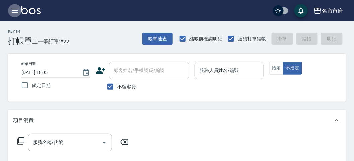
click at [16, 8] on icon "button" at bounding box center [15, 11] width 8 height 8
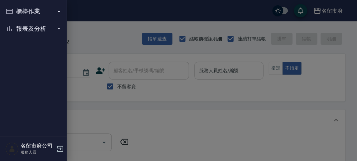
click at [16, 32] on button "報表及分析" at bounding box center [34, 28] width 62 height 17
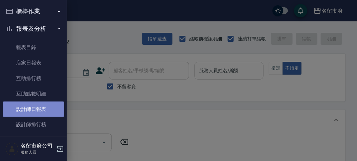
click at [40, 110] on link "設計師日報表" at bounding box center [34, 109] width 62 height 15
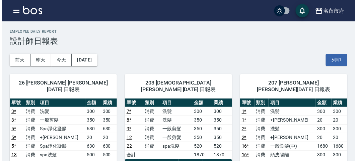
scroll to position [74, 0]
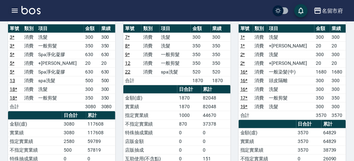
click at [9, 10] on button "button" at bounding box center [14, 10] width 13 height 13
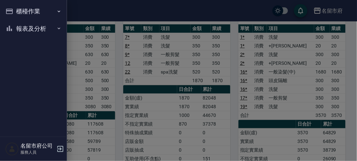
click at [9, 10] on button "櫃檯作業" at bounding box center [34, 11] width 62 height 17
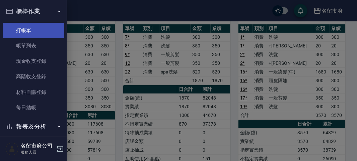
click at [16, 26] on link "打帳單" at bounding box center [34, 30] width 62 height 15
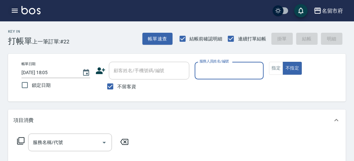
click at [13, 8] on icon "button" at bounding box center [15, 11] width 8 height 8
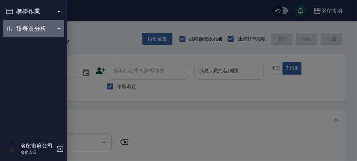
click at [36, 29] on button "報表及分析" at bounding box center [34, 28] width 62 height 17
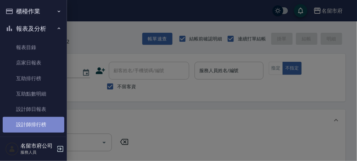
click at [44, 123] on link "設計師排行榜" at bounding box center [34, 124] width 62 height 15
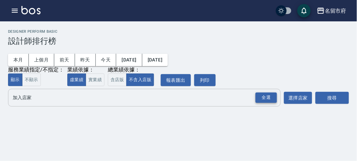
click at [266, 98] on div "全選" at bounding box center [265, 98] width 21 height 10
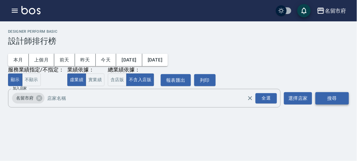
drag, startPoint x: 336, startPoint y: 97, endPoint x: 326, endPoint y: 91, distance: 12.1
click at [336, 97] on button "搜尋" at bounding box center [331, 98] width 33 height 12
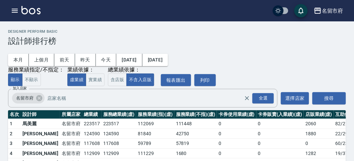
scroll to position [59, 0]
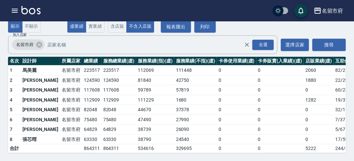
click at [28, 7] on img at bounding box center [30, 10] width 19 height 8
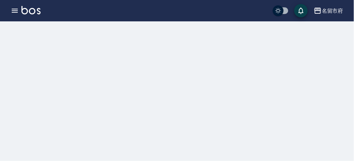
click at [28, 7] on img at bounding box center [30, 10] width 19 height 8
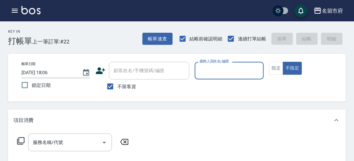
click at [220, 77] on div "服務人員姓名/編號" at bounding box center [228, 71] width 69 height 18
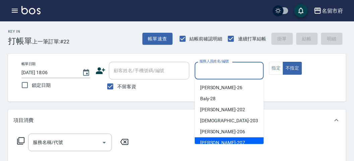
click at [228, 139] on div "[PERSON_NAME] -207" at bounding box center [228, 143] width 69 height 11
type input "[PERSON_NAME]-207"
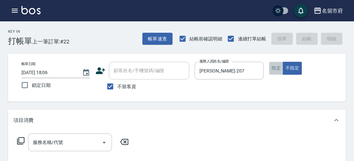
click at [276, 65] on button "指定" at bounding box center [276, 68] width 14 height 13
click at [18, 144] on icon at bounding box center [20, 141] width 7 height 7
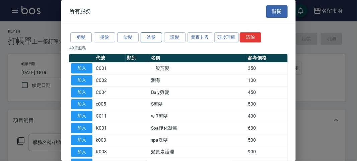
click at [154, 39] on button "洗髮" at bounding box center [151, 37] width 21 height 10
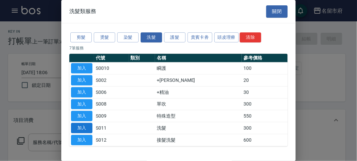
click at [86, 125] on button "加入" at bounding box center [81, 128] width 21 height 10
type input "洗髮(S011)"
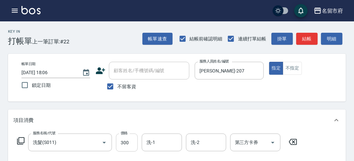
click at [128, 139] on input "300" at bounding box center [127, 143] width 22 height 18
type input "350"
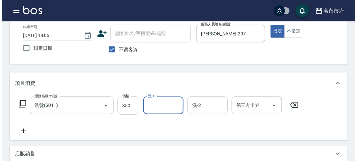
scroll to position [196, 0]
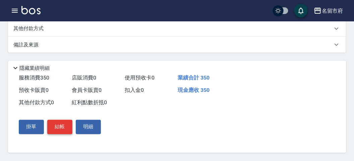
click at [68, 128] on button "結帳" at bounding box center [59, 127] width 25 height 14
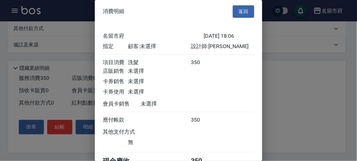
scroll to position [37, 0]
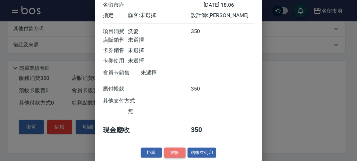
click at [172, 149] on button "結帳" at bounding box center [174, 153] width 21 height 10
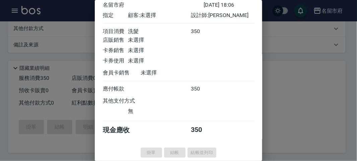
type input "[DATE] 18:17"
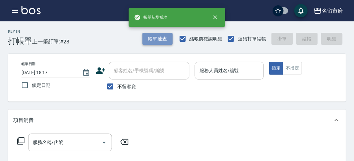
click at [155, 45] on button "帳單速查" at bounding box center [157, 39] width 30 height 12
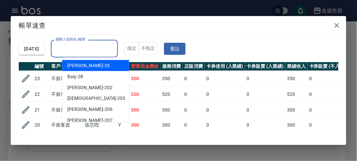
click at [115, 49] on input "服務人員姓名/編號" at bounding box center [84, 49] width 61 height 12
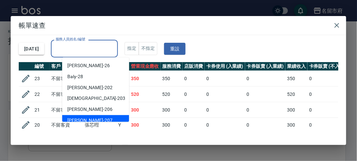
click at [91, 117] on div "[PERSON_NAME] -207" at bounding box center [95, 120] width 67 height 11
type input "[PERSON_NAME]-207"
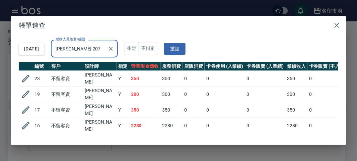
scroll to position [40, 0]
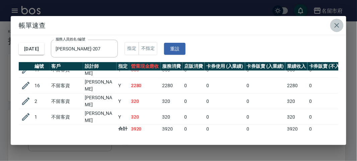
click at [338, 30] on button "button" at bounding box center [336, 25] width 13 height 13
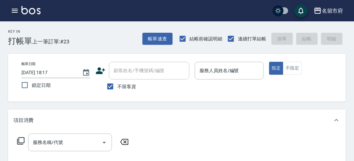
click at [15, 14] on icon "button" at bounding box center [15, 11] width 8 height 8
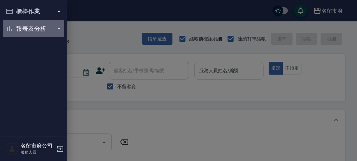
click at [19, 28] on button "報表及分析" at bounding box center [34, 28] width 62 height 17
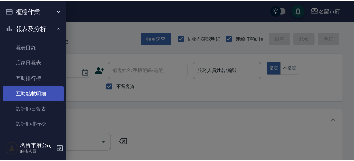
scroll to position [22, 0]
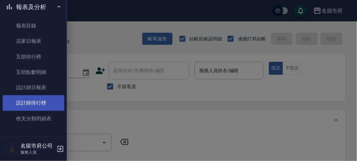
click at [47, 101] on link "設計師排行榜" at bounding box center [34, 102] width 62 height 15
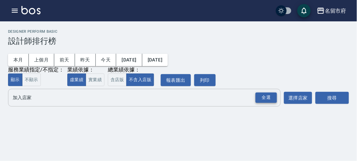
click at [276, 99] on div "全選" at bounding box center [265, 98] width 21 height 10
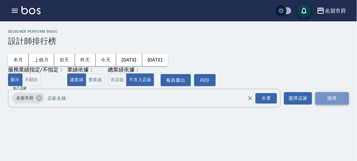
click at [326, 99] on button "搜尋" at bounding box center [331, 98] width 33 height 12
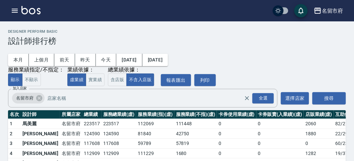
scroll to position [59, 0]
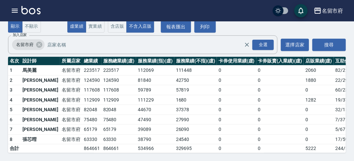
click at [35, 12] on img at bounding box center [30, 10] width 19 height 8
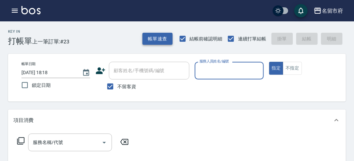
click at [148, 41] on button "帳單速查" at bounding box center [157, 39] width 30 height 12
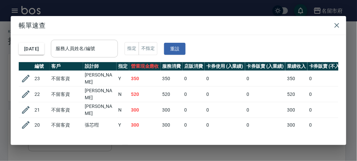
click at [104, 41] on div "服務人員姓名/編號" at bounding box center [84, 49] width 67 height 18
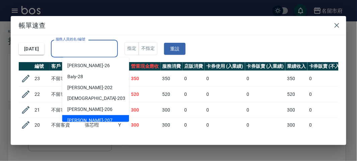
click at [94, 119] on div "[PERSON_NAME] -207" at bounding box center [95, 120] width 67 height 11
type input "[PERSON_NAME]-207"
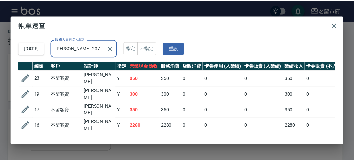
scroll to position [40, 0]
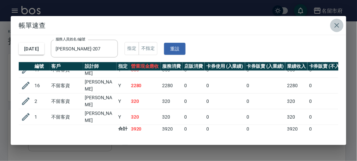
click at [336, 22] on icon "button" at bounding box center [337, 25] width 8 height 8
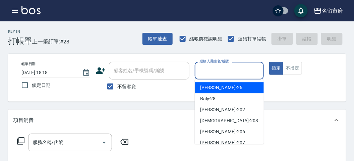
click at [223, 69] on input "服務人員姓名/編號" at bounding box center [229, 71] width 63 height 12
click at [223, 85] on div "[PERSON_NAME] -26" at bounding box center [228, 87] width 69 height 11
type input "[PERSON_NAME]-26"
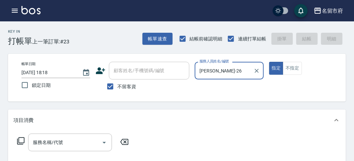
click at [19, 139] on icon at bounding box center [20, 141] width 7 height 7
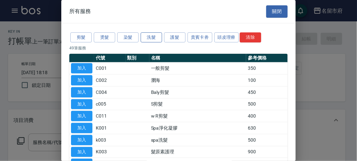
click at [160, 39] on button "洗髮" at bounding box center [151, 37] width 21 height 10
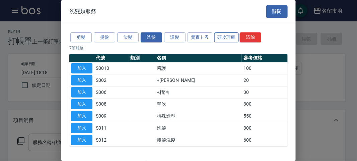
click at [215, 37] on button "頭皮理療" at bounding box center [226, 37] width 25 height 10
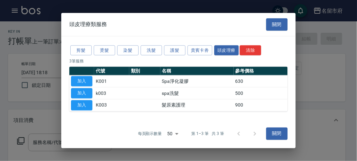
click at [84, 93] on button "加入" at bounding box center [81, 93] width 21 height 10
type input "spa洗髮(k003)"
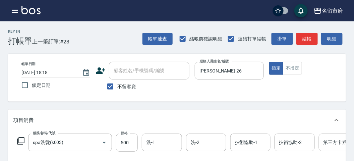
click at [20, 140] on icon at bounding box center [21, 141] width 8 height 8
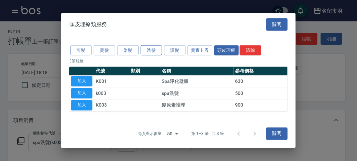
click at [144, 51] on button "洗髮" at bounding box center [151, 50] width 21 height 10
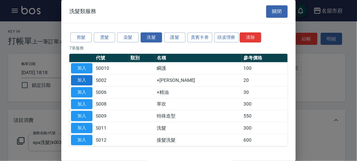
click at [88, 80] on button "加入" at bounding box center [81, 80] width 21 height 10
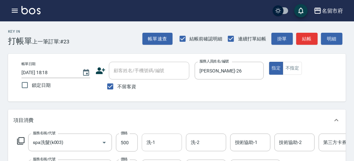
click at [169, 137] on div "洗-1" at bounding box center [162, 143] width 40 height 18
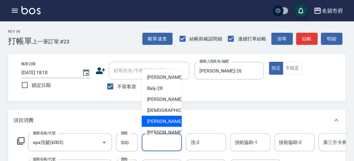
scroll to position [51, 0]
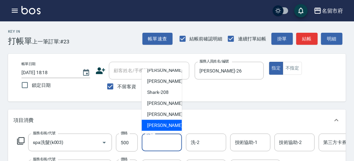
click at [166, 126] on span "[PERSON_NAME] -222" at bounding box center [169, 125] width 45 height 7
type input "[PERSON_NAME]-222"
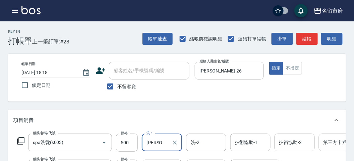
scroll to position [111, 0]
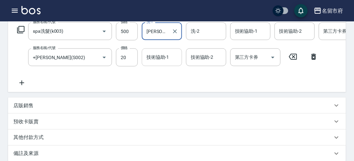
click at [155, 57] on div "技術協助-1 技術協助-1" at bounding box center [162, 58] width 40 height 18
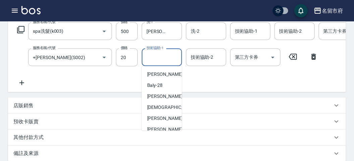
scroll to position [51, 0]
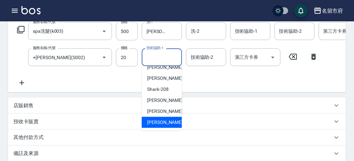
click at [156, 128] on div "[PERSON_NAME] -222" at bounding box center [162, 122] width 40 height 11
type input "[PERSON_NAME]-222"
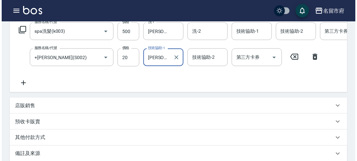
scroll to position [228, 0]
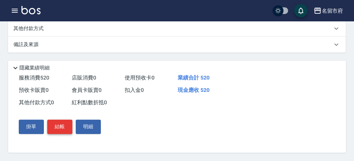
click at [64, 124] on button "結帳" at bounding box center [59, 127] width 25 height 14
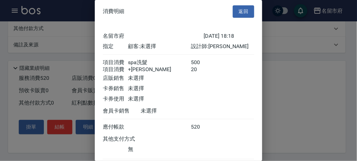
scroll to position [45, 0]
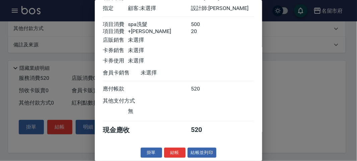
click at [174, 151] on button "結帳" at bounding box center [174, 153] width 21 height 10
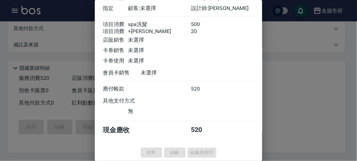
type input "[DATE] 18:39"
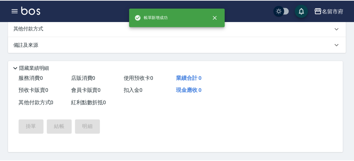
scroll to position [0, 0]
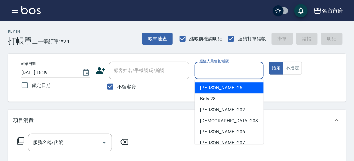
click at [208, 73] on input "服務人員姓名/編號" at bounding box center [229, 71] width 63 height 12
drag, startPoint x: 230, startPoint y: 88, endPoint x: 224, endPoint y: 87, distance: 6.4
click at [230, 89] on div "[PERSON_NAME] -26" at bounding box center [228, 87] width 69 height 11
type input "[PERSON_NAME]-26"
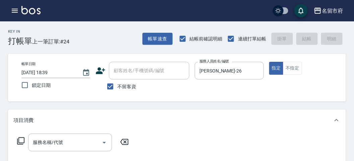
click at [17, 139] on icon at bounding box center [21, 141] width 8 height 8
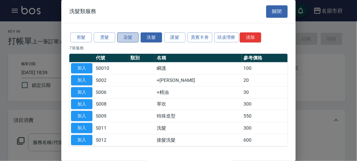
click at [123, 36] on button "染髮" at bounding box center [127, 37] width 21 height 10
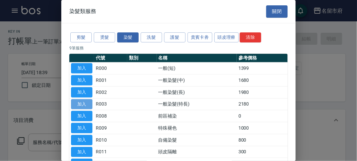
click at [86, 100] on button "加入" at bounding box center [81, 104] width 21 height 10
type input "一般染髮(特長)(R003)"
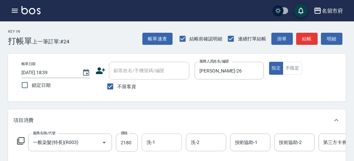
click at [161, 141] on input "洗-1" at bounding box center [162, 143] width 34 height 12
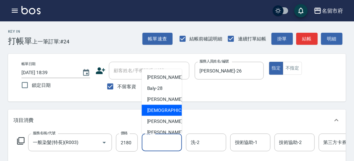
scroll to position [51, 0]
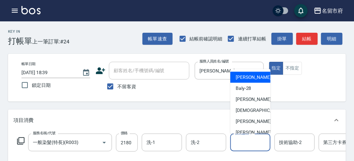
click at [253, 138] on div "技術協助-1 技術協助-1" at bounding box center [250, 143] width 40 height 18
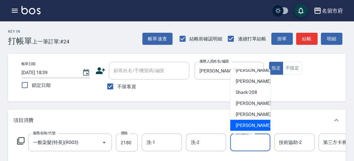
click at [258, 122] on span "[PERSON_NAME] -222" at bounding box center [257, 125] width 45 height 7
type input "[PERSON_NAME]-222"
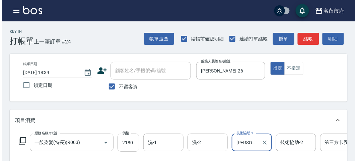
scroll to position [202, 0]
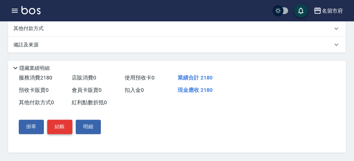
click at [66, 125] on button "結帳" at bounding box center [59, 127] width 25 height 14
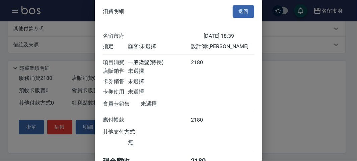
scroll to position [37, 0]
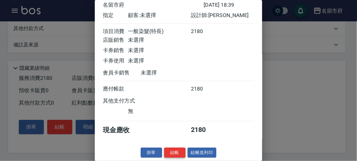
click at [181, 152] on button "結帳" at bounding box center [174, 153] width 21 height 10
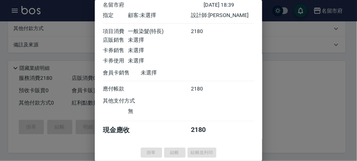
type input "[DATE] 18:41"
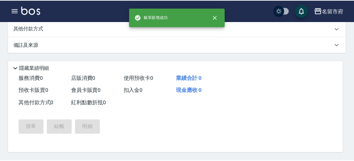
scroll to position [0, 0]
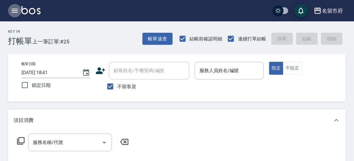
click at [15, 9] on icon "button" at bounding box center [15, 11] width 8 height 8
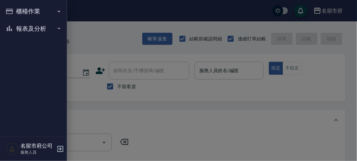
click at [36, 9] on button "櫃檯作業" at bounding box center [34, 11] width 62 height 17
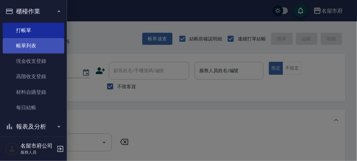
click at [44, 44] on link "帳單列表" at bounding box center [34, 45] width 62 height 15
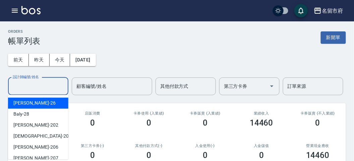
click at [46, 85] on input "設計師編號/姓名" at bounding box center [38, 87] width 54 height 12
click at [46, 104] on div "[PERSON_NAME] -26" at bounding box center [38, 103] width 60 height 11
type input "[PERSON_NAME]-26"
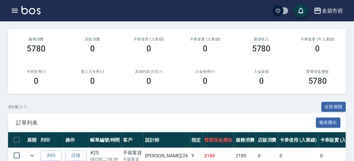
scroll to position [186, 0]
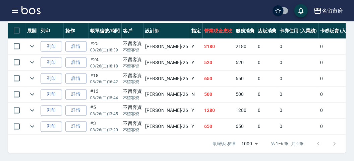
click at [76, 106] on link "詳情" at bounding box center [75, 111] width 21 height 10
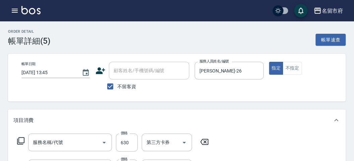
type input "[DATE] 13:45"
checkbox input "true"
type input "[PERSON_NAME]-26"
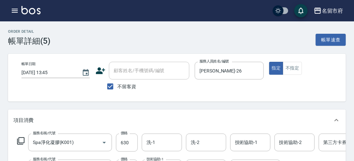
type input "Spa淨化凝膠(K001)"
type input "+[PERSON_NAME](S002)"
type input "Spa淨化凝膠(K001)"
click at [13, 9] on icon "button" at bounding box center [15, 11] width 8 height 8
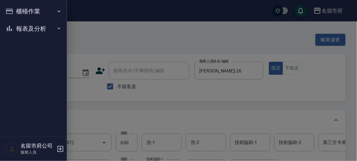
click at [13, 9] on button "櫃檯作業" at bounding box center [34, 11] width 62 height 17
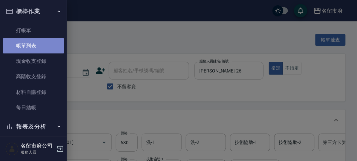
click at [40, 45] on link "帳單列表" at bounding box center [34, 45] width 62 height 15
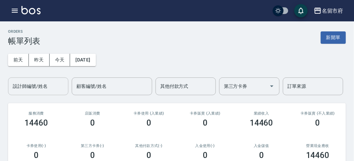
click at [33, 91] on input "設計師編號/姓名" at bounding box center [38, 87] width 54 height 12
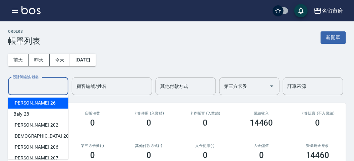
click at [33, 105] on div "[PERSON_NAME] -26" at bounding box center [38, 103] width 60 height 11
type input "[PERSON_NAME]-26"
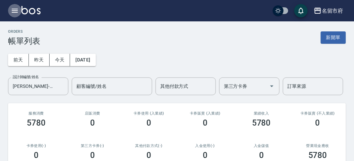
click at [11, 10] on icon "button" at bounding box center [15, 11] width 8 height 8
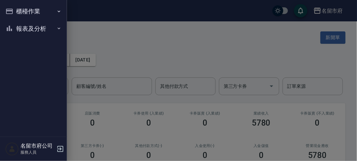
click at [20, 11] on button "櫃檯作業" at bounding box center [34, 11] width 62 height 17
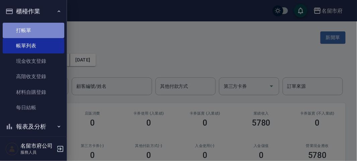
click at [46, 29] on link "打帳單" at bounding box center [34, 30] width 62 height 15
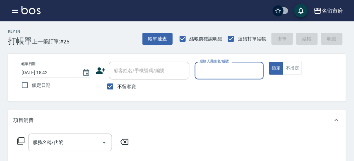
click at [222, 72] on input "服務人員姓名/編號" at bounding box center [229, 71] width 63 height 12
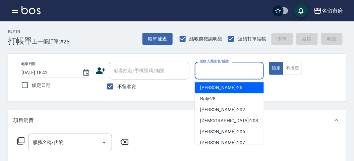
click at [227, 85] on div "[PERSON_NAME] -26" at bounding box center [228, 87] width 69 height 11
type input "[PERSON_NAME]-26"
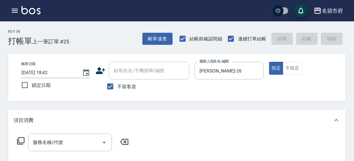
click at [22, 141] on icon at bounding box center [21, 141] width 8 height 8
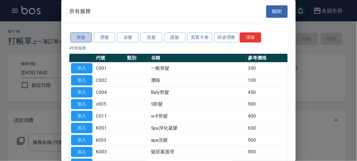
click at [81, 35] on button "剪髮" at bounding box center [80, 37] width 21 height 10
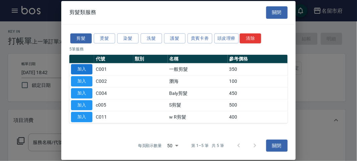
click at [79, 66] on button "加入" at bounding box center [81, 69] width 21 height 10
type input "一般剪髮(C001)"
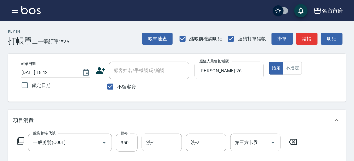
click at [22, 141] on icon at bounding box center [21, 141] width 8 height 8
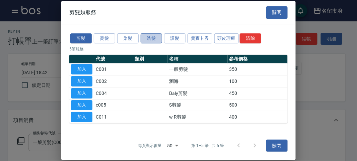
click at [153, 37] on button "洗髮" at bounding box center [151, 38] width 21 height 10
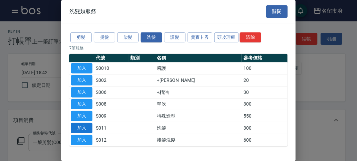
click at [84, 129] on button "加入" at bounding box center [81, 128] width 21 height 10
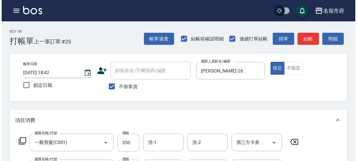
scroll to position [222, 0]
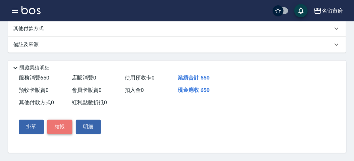
click at [63, 123] on button "結帳" at bounding box center [59, 127] width 25 height 14
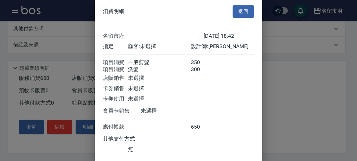
scroll to position [45, 0]
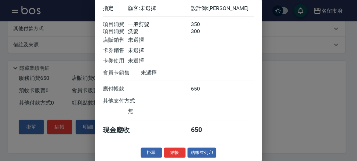
click at [173, 151] on button "結帳" at bounding box center [174, 153] width 21 height 10
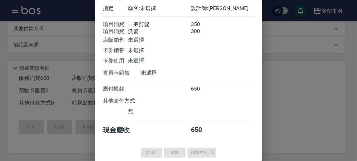
type input "[DATE] 18:43"
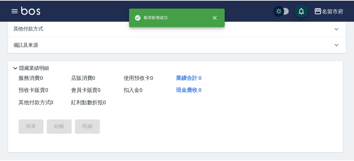
scroll to position [0, 0]
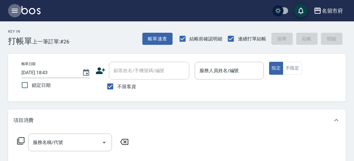
click at [15, 7] on icon "button" at bounding box center [15, 11] width 8 height 8
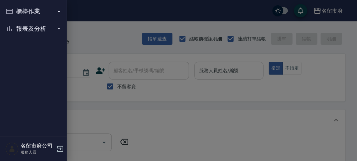
click at [21, 11] on button "櫃檯作業" at bounding box center [34, 11] width 62 height 17
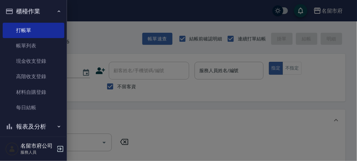
click at [20, 11] on button "櫃檯作業" at bounding box center [34, 11] width 62 height 17
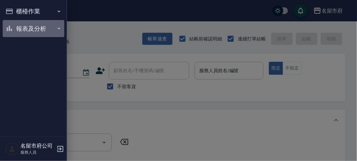
click at [30, 26] on button "報表及分析" at bounding box center [34, 28] width 62 height 17
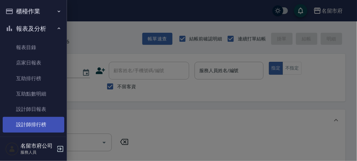
click at [46, 124] on link "設計師排行榜" at bounding box center [34, 124] width 62 height 15
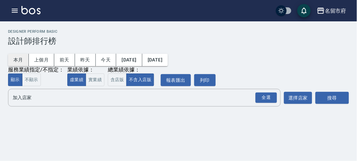
click at [22, 59] on button "本月" at bounding box center [18, 60] width 21 height 12
click at [266, 99] on div "全選" at bounding box center [265, 98] width 21 height 10
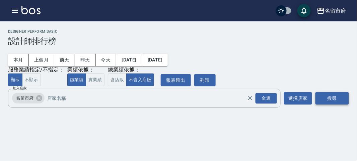
click at [339, 98] on button "搜尋" at bounding box center [331, 98] width 33 height 12
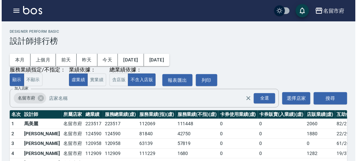
scroll to position [37, 0]
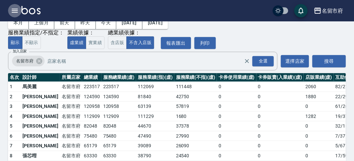
click at [14, 10] on icon "button" at bounding box center [15, 11] width 8 height 8
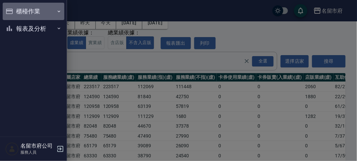
click at [14, 10] on button "櫃檯作業" at bounding box center [34, 11] width 62 height 17
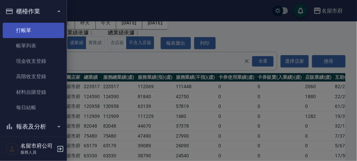
click at [29, 29] on link "打帳單" at bounding box center [34, 30] width 62 height 15
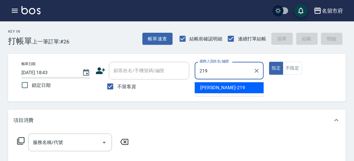
type input "[PERSON_NAME]-219"
type button "true"
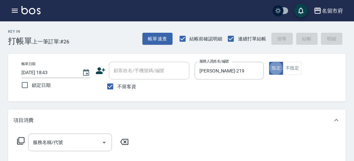
click at [18, 139] on icon at bounding box center [20, 141] width 7 height 7
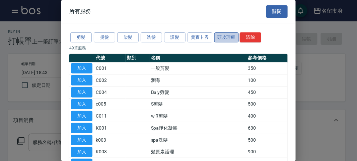
click at [216, 35] on button "頭皮理療" at bounding box center [226, 37] width 25 height 10
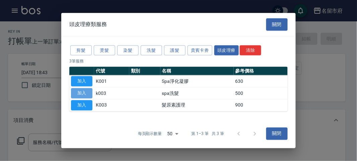
click at [84, 91] on button "加入" at bounding box center [81, 93] width 21 height 10
type input "spa洗髮(k003)"
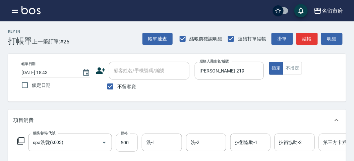
click at [123, 140] on input "500" at bounding box center [127, 143] width 22 height 18
type input "520"
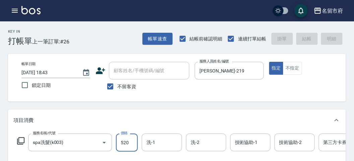
type input "[DATE] 18:44"
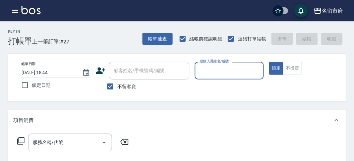
click at [223, 73] on input "服務人員姓名/編號" at bounding box center [229, 71] width 63 height 12
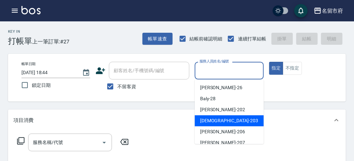
click at [220, 124] on div "聖德 -203" at bounding box center [228, 120] width 69 height 11
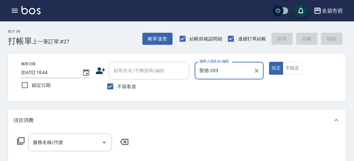
click at [218, 78] on div "聖德-203 服務人員姓名/編號" at bounding box center [228, 71] width 69 height 18
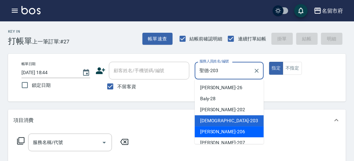
scroll to position [51, 0]
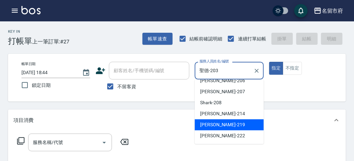
click at [207, 124] on span "[PERSON_NAME] -219" at bounding box center [222, 125] width 45 height 7
type input "[PERSON_NAME]-219"
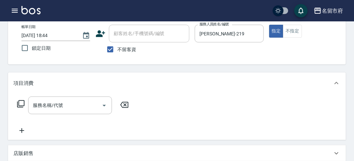
click at [22, 103] on icon at bounding box center [21, 104] width 8 height 8
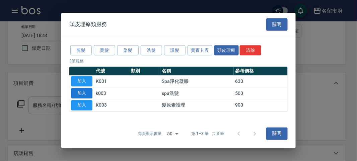
click at [82, 90] on button "加入" at bounding box center [81, 93] width 21 height 10
type input "spa洗髮(k003)"
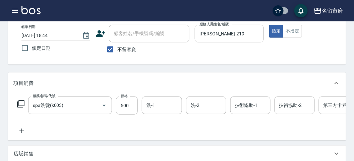
click at [25, 106] on div "服務名稱/代號 spa洗髮(k003) 服務名稱/代號 價格 500 價格 洗-1 洗-1 洗-2 洗-2 技術協助-1 技術協助-1 技術協助-2 技術協助…" at bounding box center [201, 106] width 376 height 18
click at [24, 106] on icon at bounding box center [20, 103] width 7 height 7
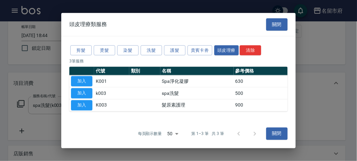
click at [148, 60] on p "3 筆服務" at bounding box center [178, 61] width 218 height 6
click at [150, 55] on button "洗髮" at bounding box center [151, 50] width 21 height 10
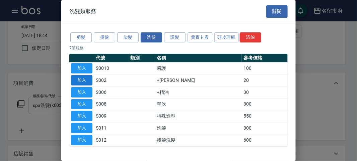
click at [85, 76] on button "加入" at bounding box center [81, 80] width 21 height 10
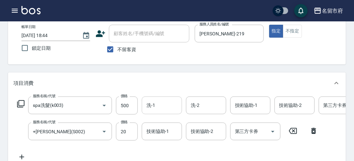
click at [156, 107] on input "洗-1" at bounding box center [162, 106] width 34 height 12
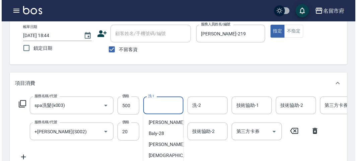
scroll to position [223, 0]
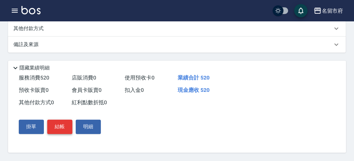
click at [58, 134] on button "結帳" at bounding box center [59, 127] width 25 height 14
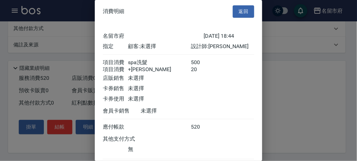
scroll to position [45, 0]
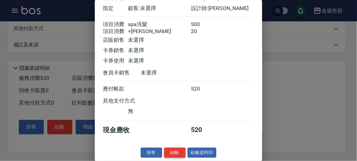
click at [168, 151] on button "結帳" at bounding box center [174, 153] width 21 height 10
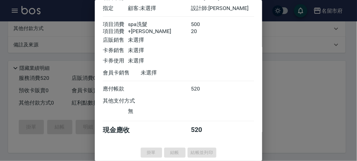
type input "[DATE] 18:47"
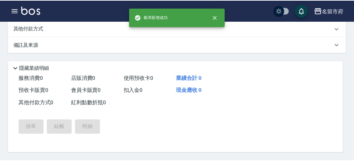
scroll to position [0, 0]
